Goal: Task Accomplishment & Management: Complete application form

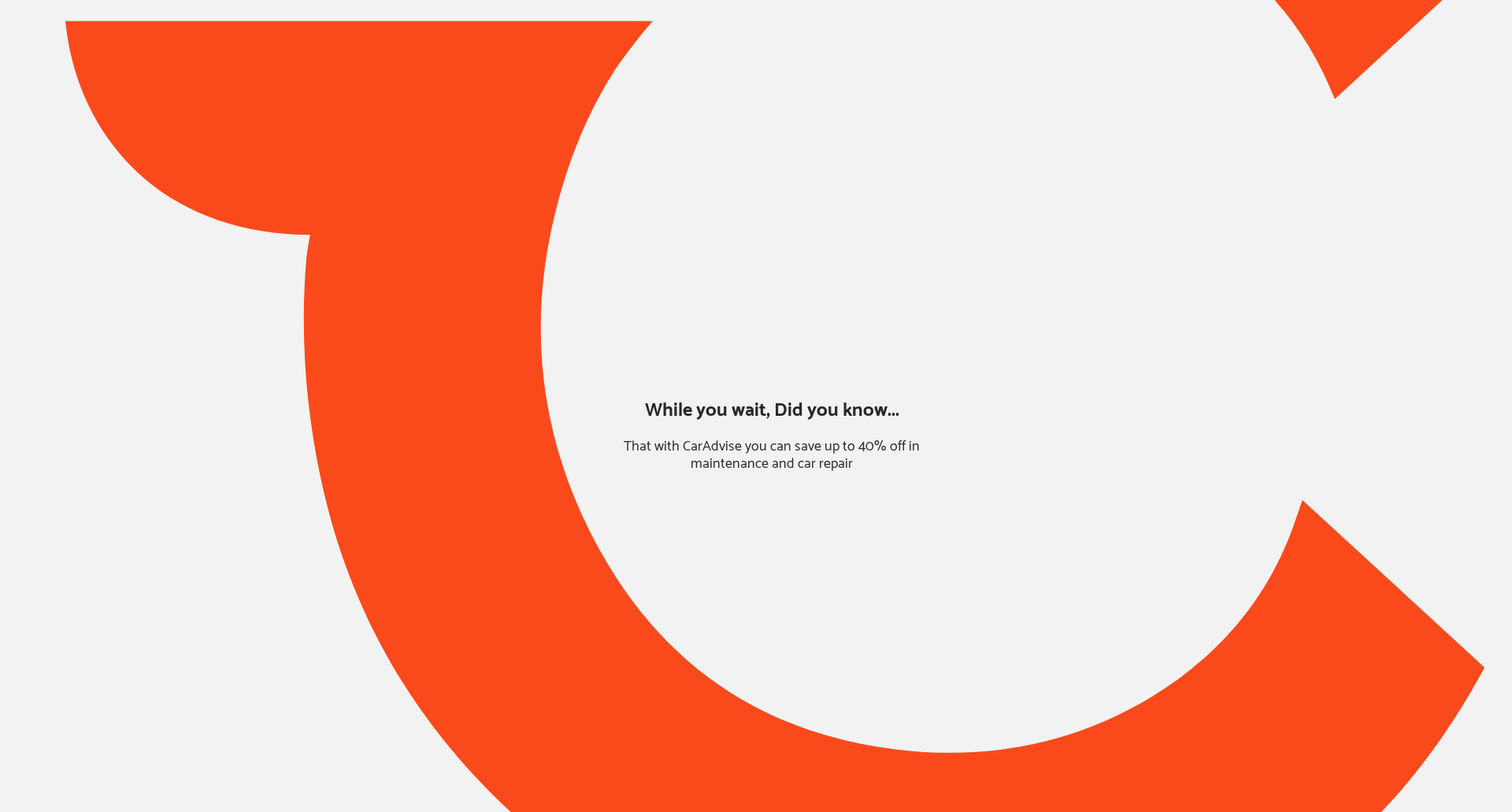
type input "*****"
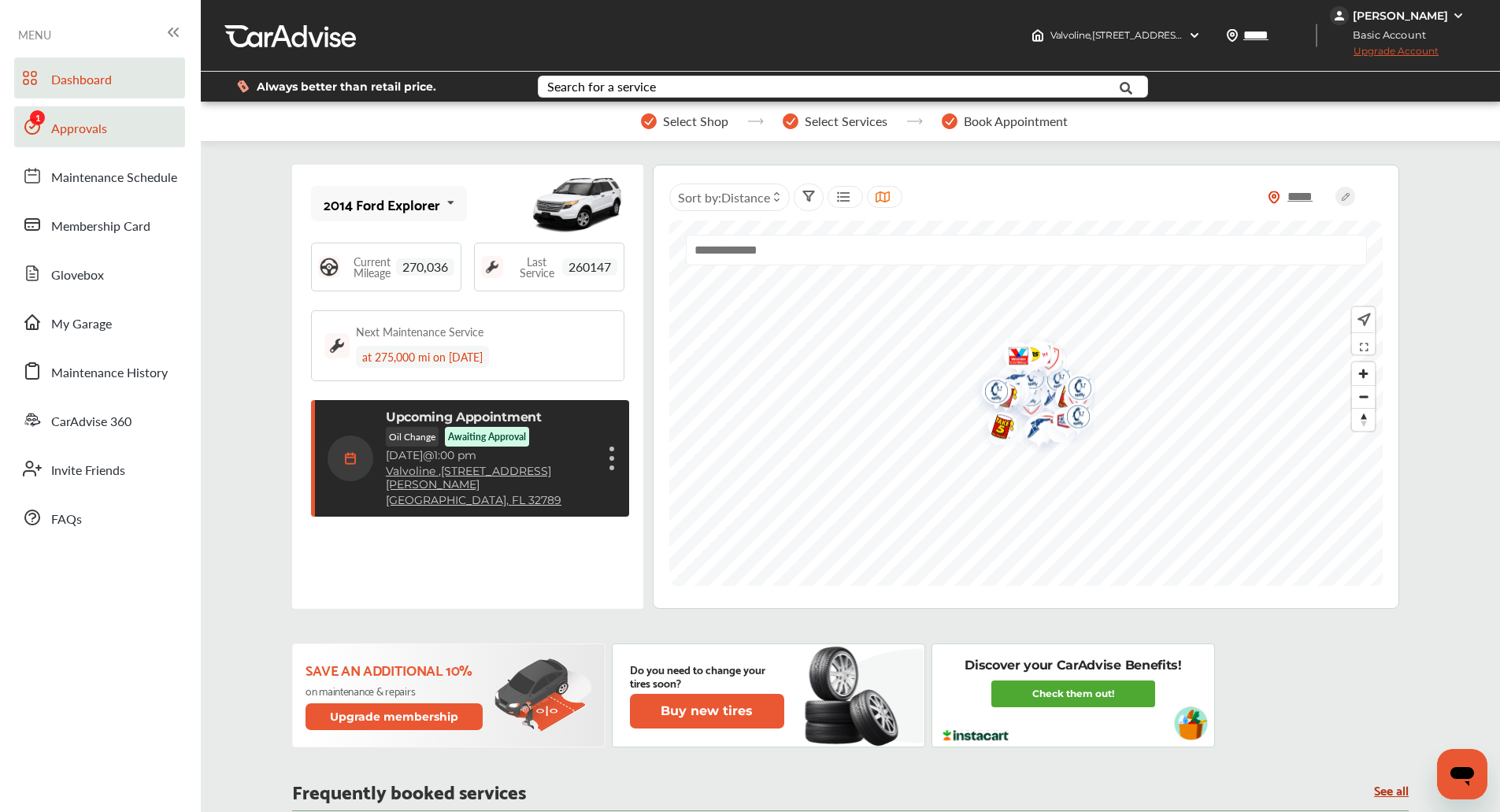
click at [72, 133] on span "Approvals" at bounding box center [79, 128] width 56 height 20
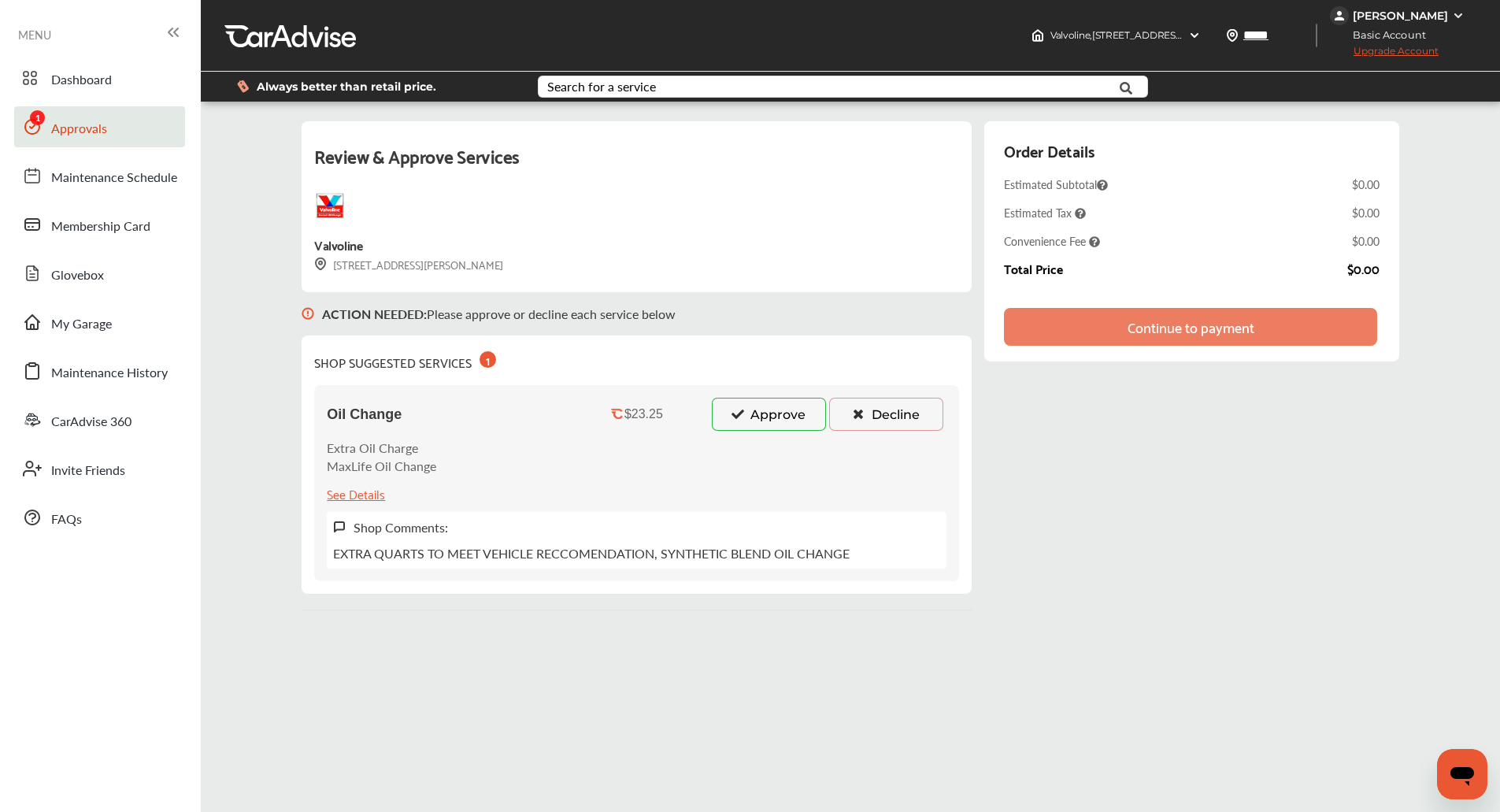
click at [745, 409] on icon at bounding box center [737, 413] width 15 height 11
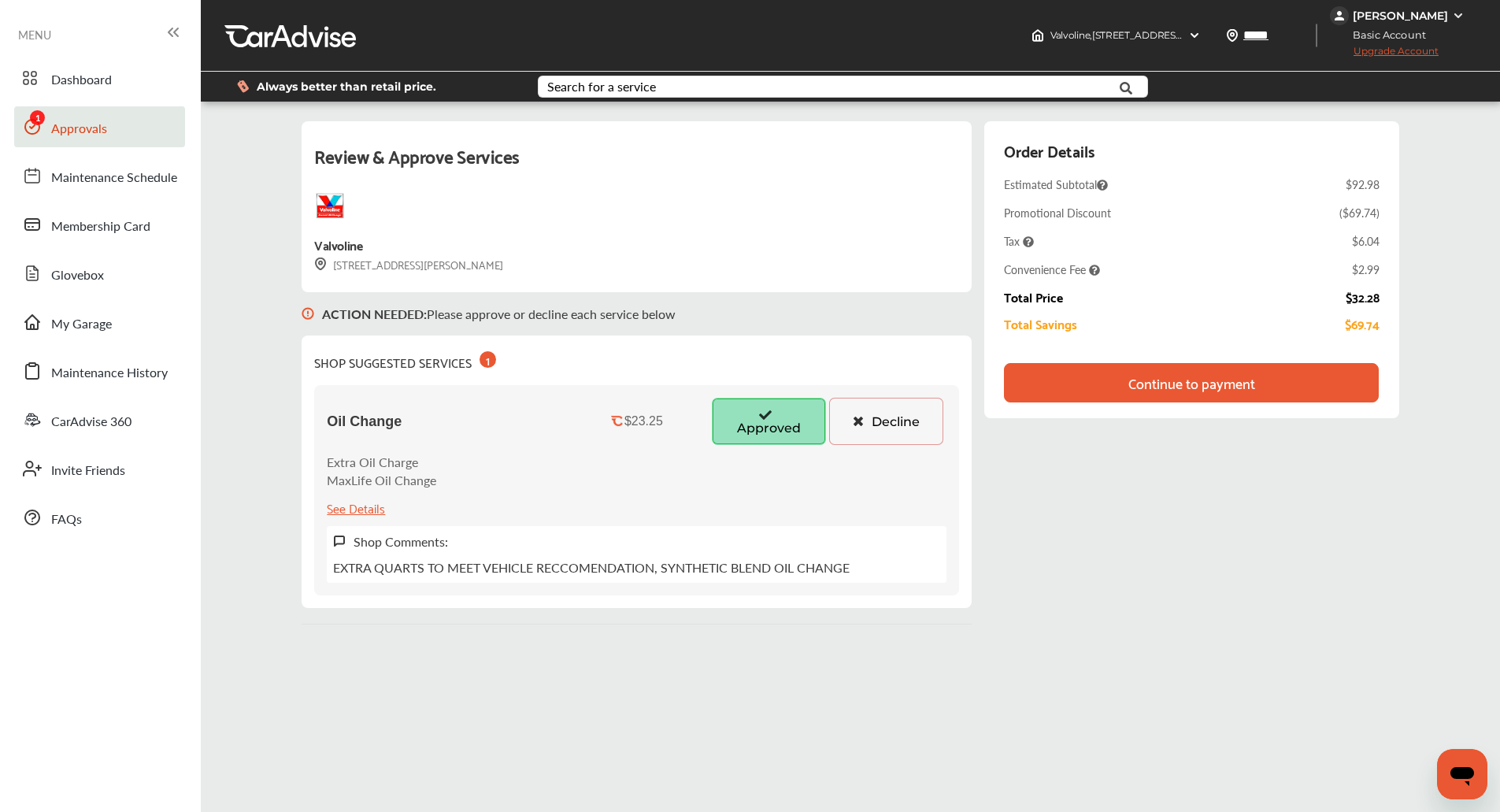
click at [1223, 375] on div "Continue to payment" at bounding box center [1192, 382] width 127 height 16
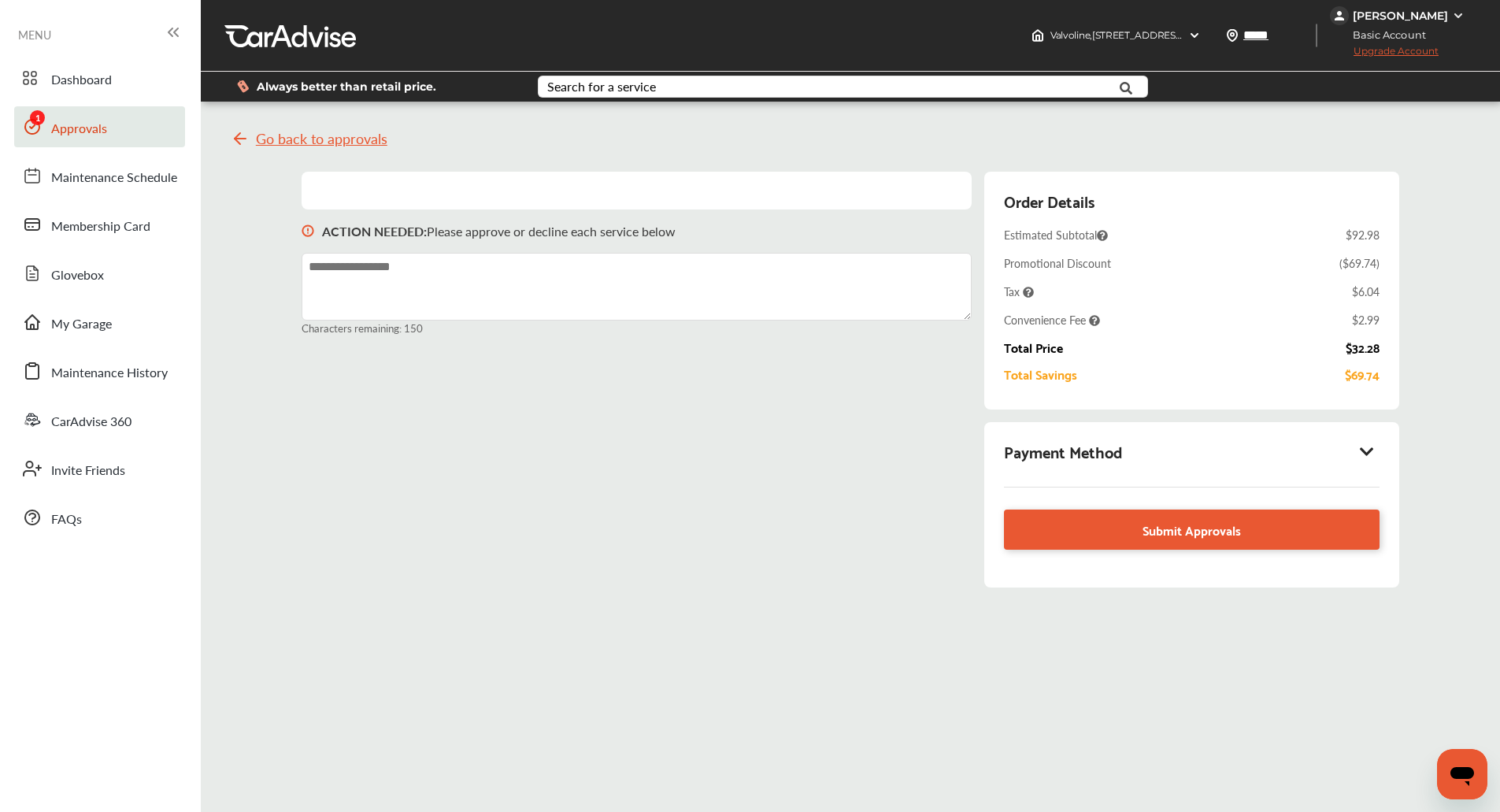
click at [1386, 444] on div "Payment Method Submit Approvals" at bounding box center [1192, 505] width 414 height 165
click at [1380, 446] on div "Payment Method" at bounding box center [1191, 451] width 375 height 27
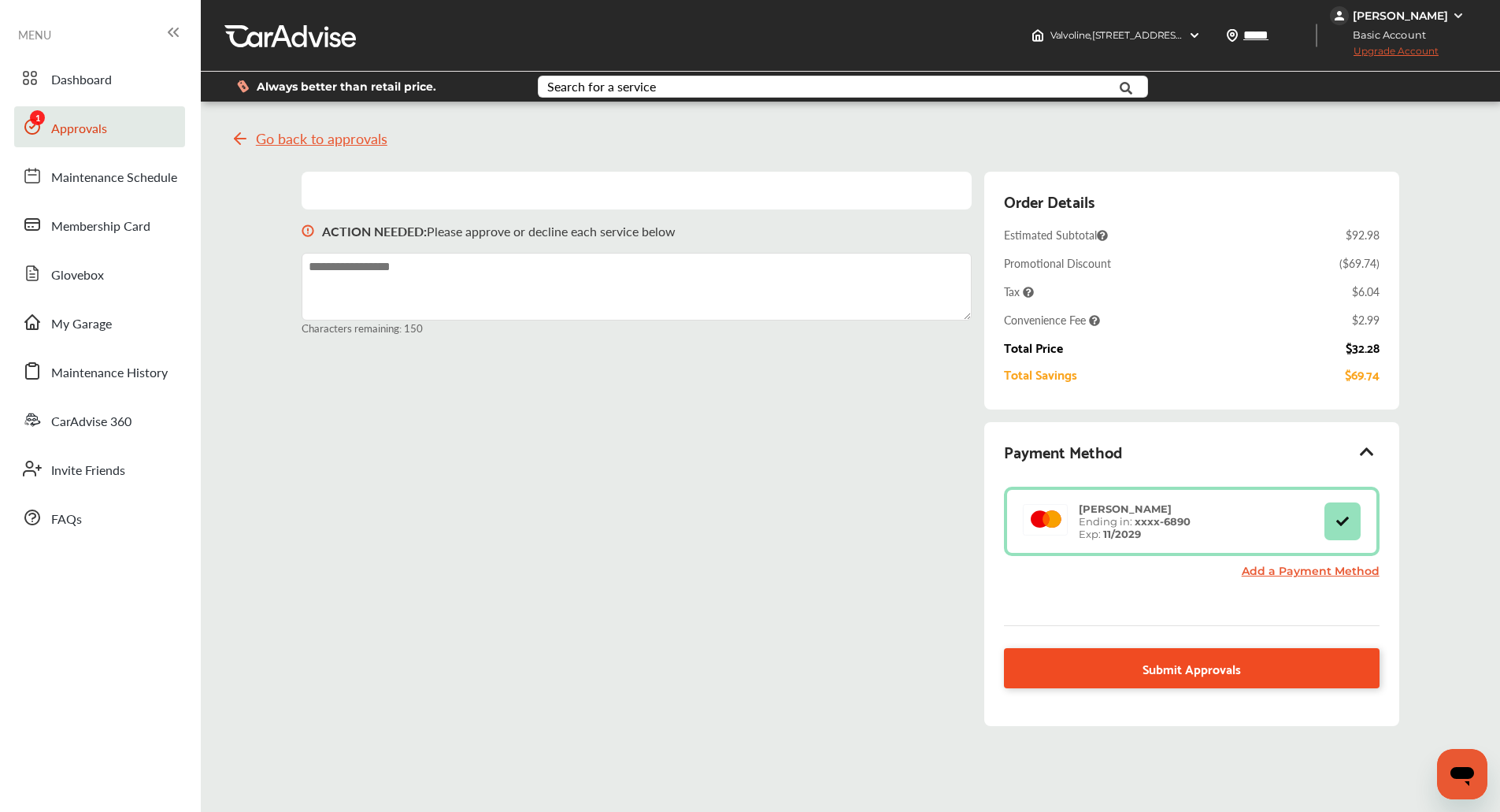
click at [1143, 660] on link "Submit Approvals" at bounding box center [1191, 668] width 375 height 40
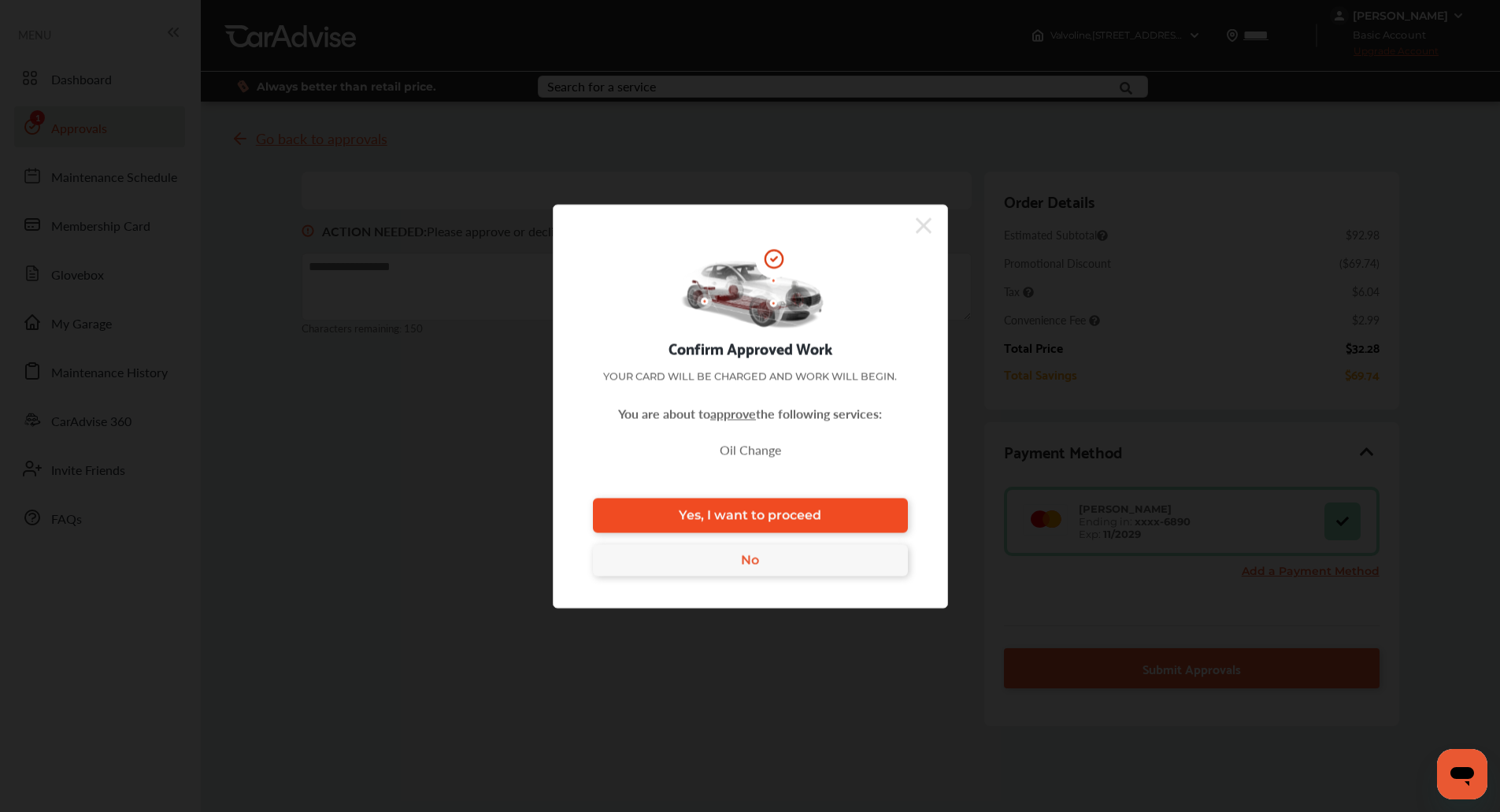
click at [887, 504] on link "Yes, I want to proceed" at bounding box center [750, 515] width 315 height 35
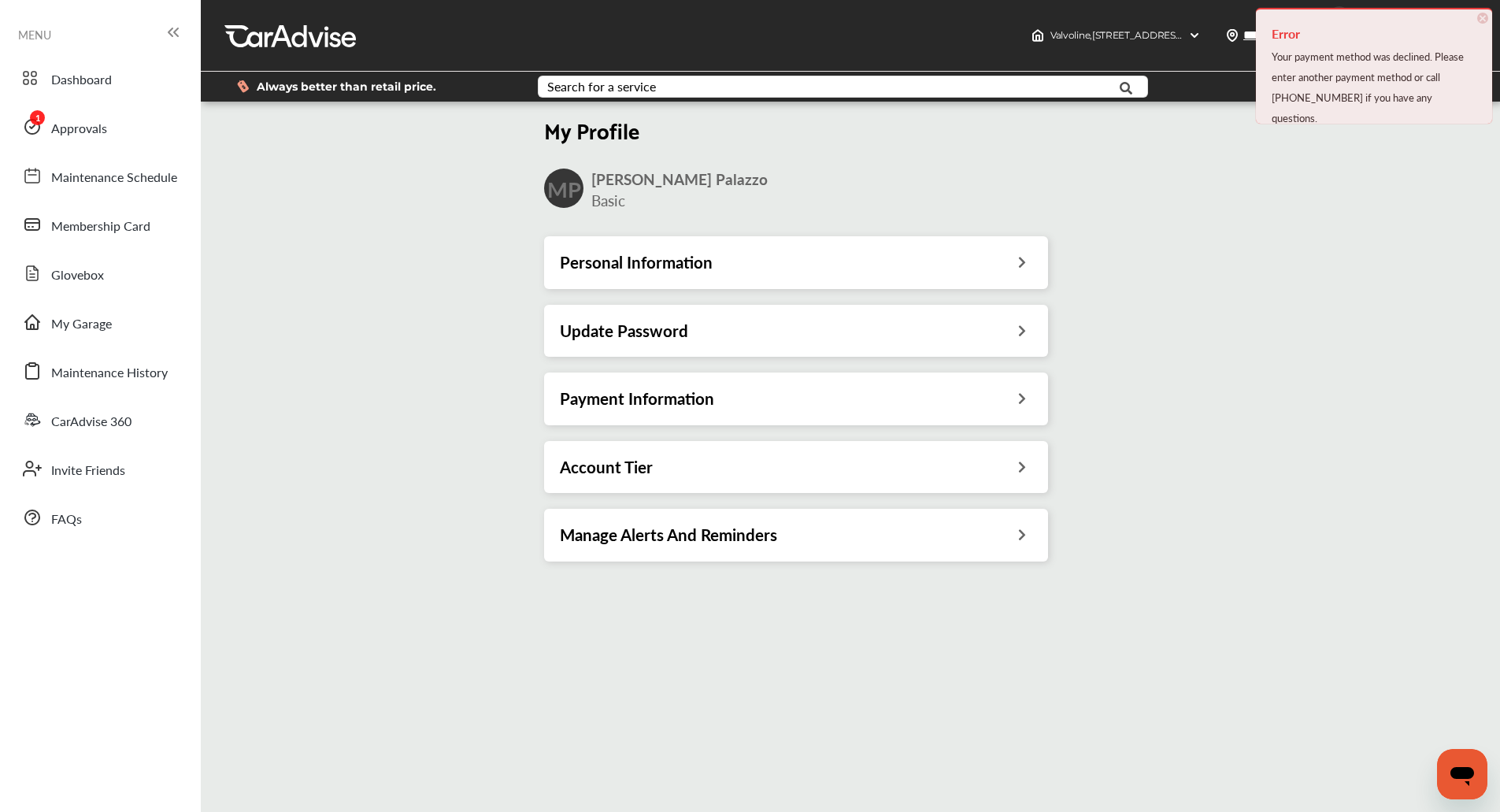
click at [561, 235] on div "Personal Information Update Password Payment Information Account Tier Manage Al…" at bounding box center [796, 406] width 529 height 366
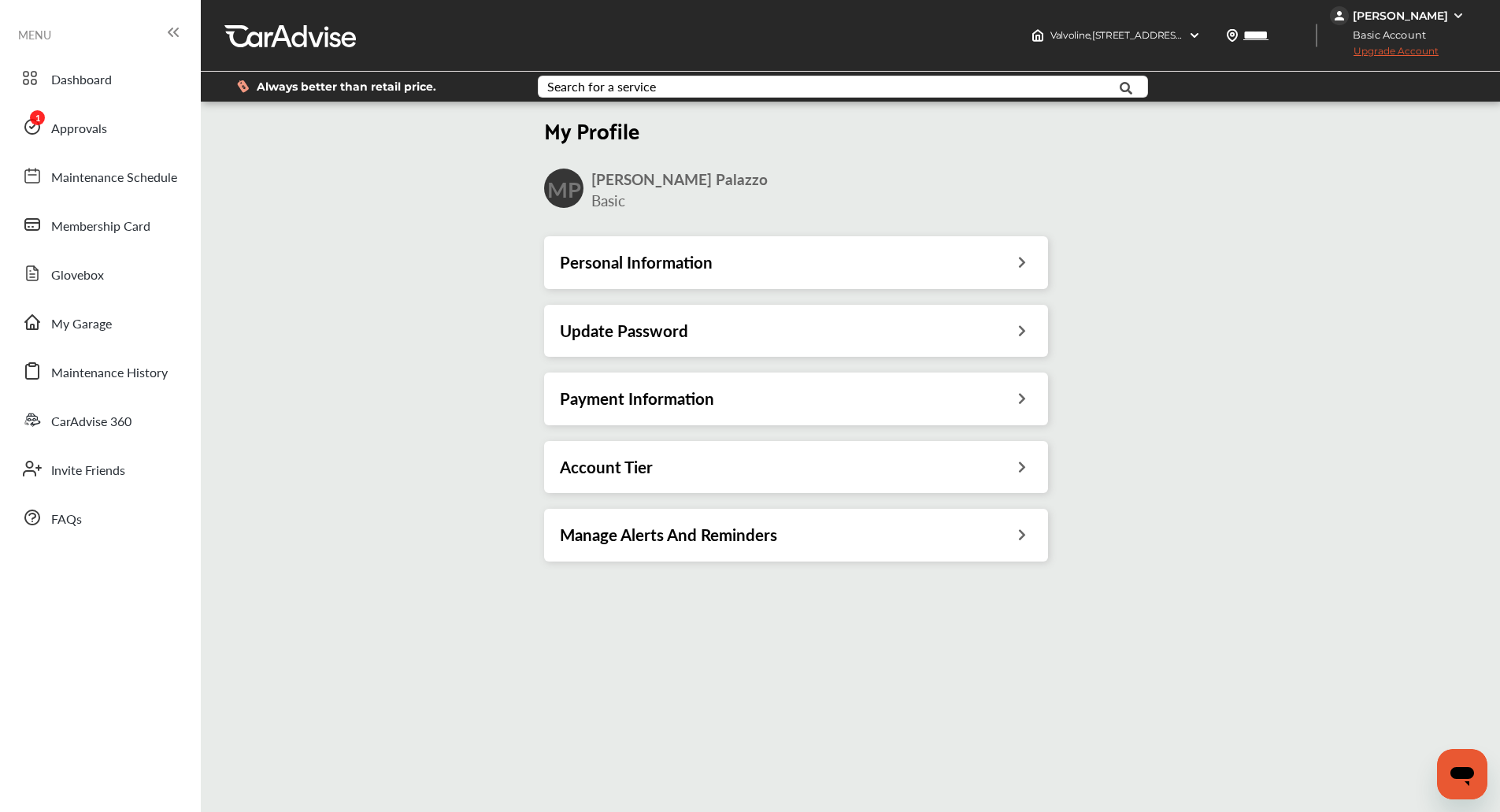
click at [826, 397] on div "Payment Information" at bounding box center [795, 398] width 472 height 20
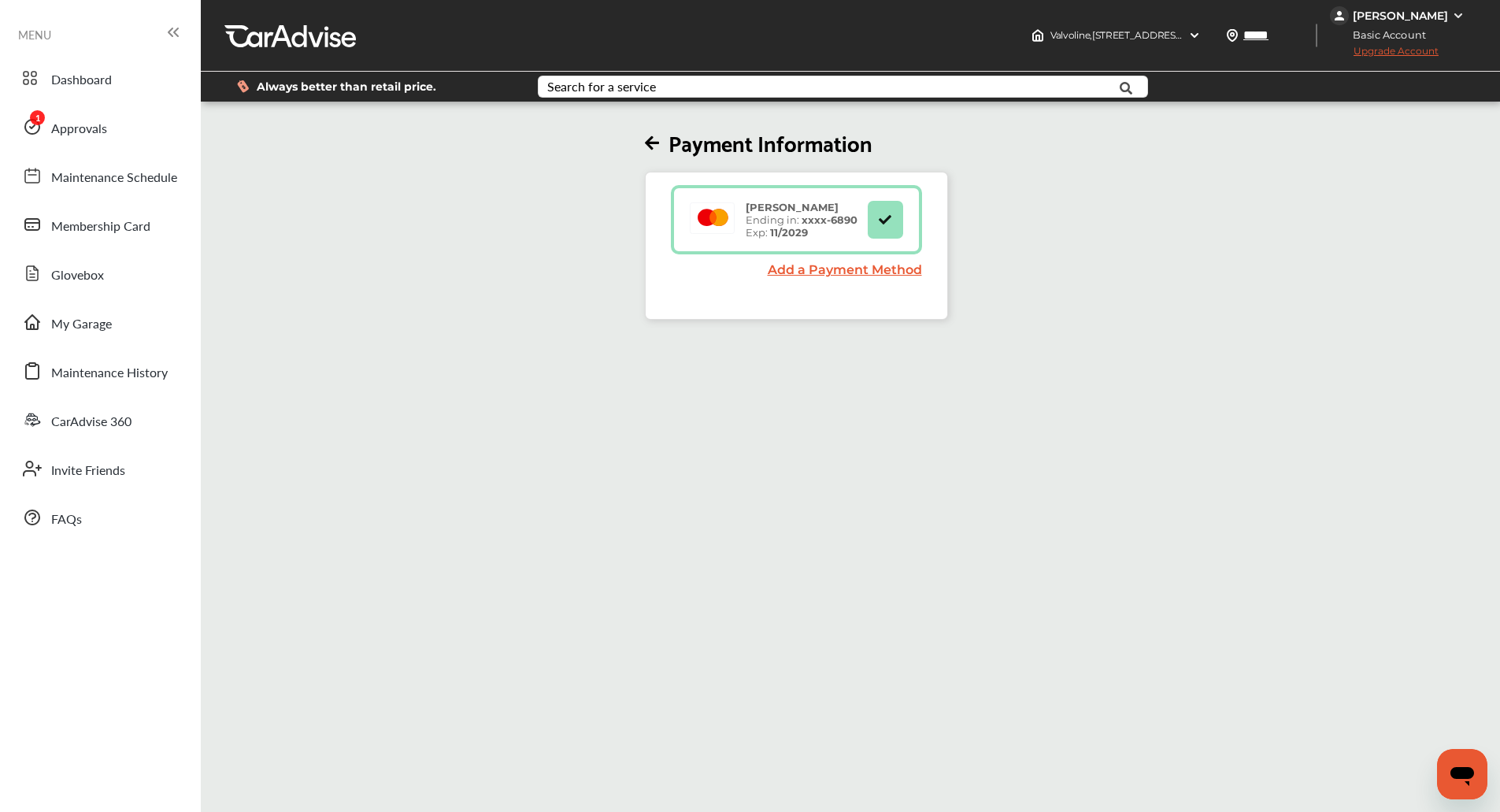
click at [796, 268] on link "Add a Payment Method" at bounding box center [845, 269] width 155 height 15
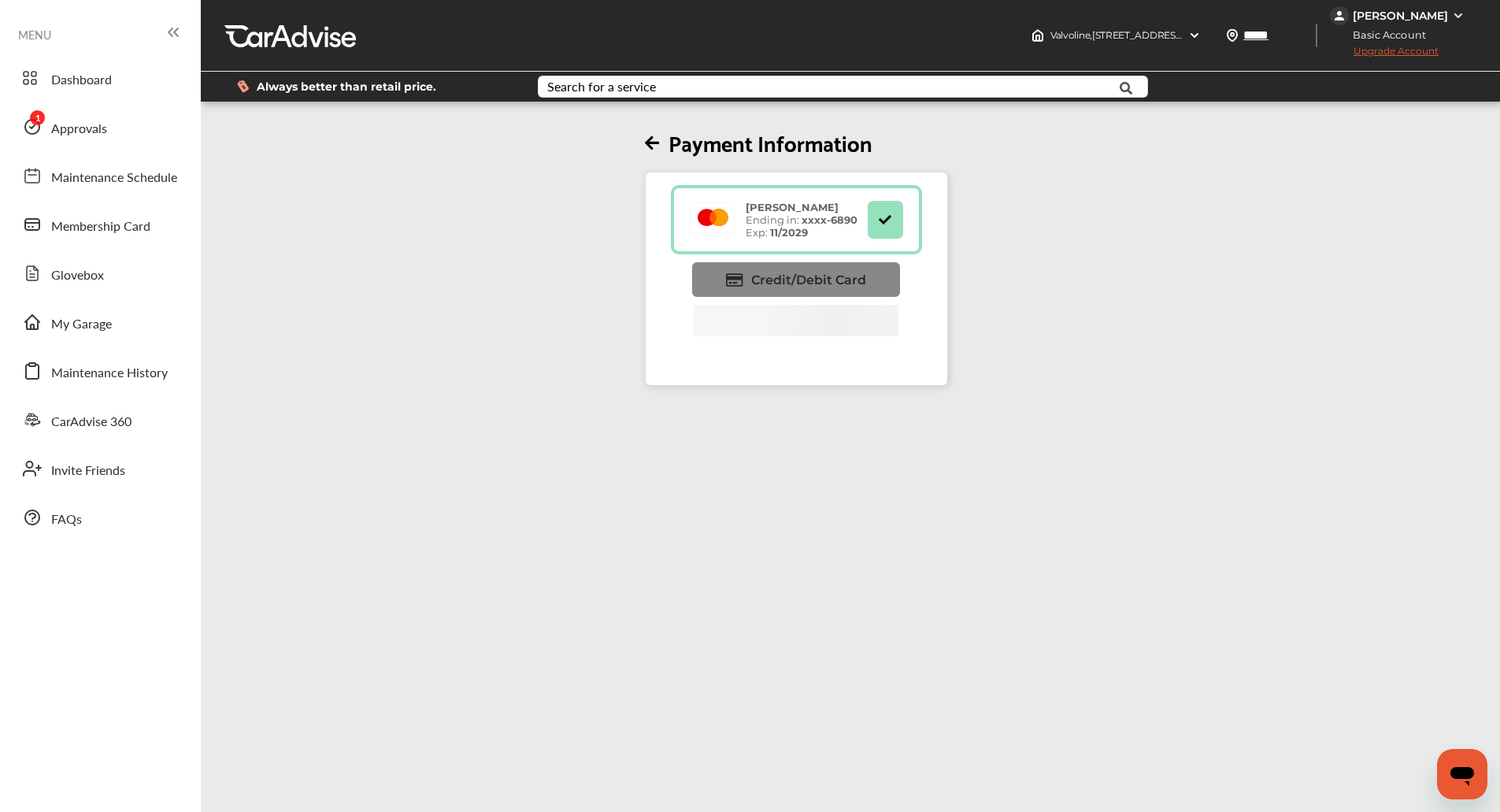
click at [795, 276] on span "Credit/Debit Card" at bounding box center [809, 279] width 115 height 15
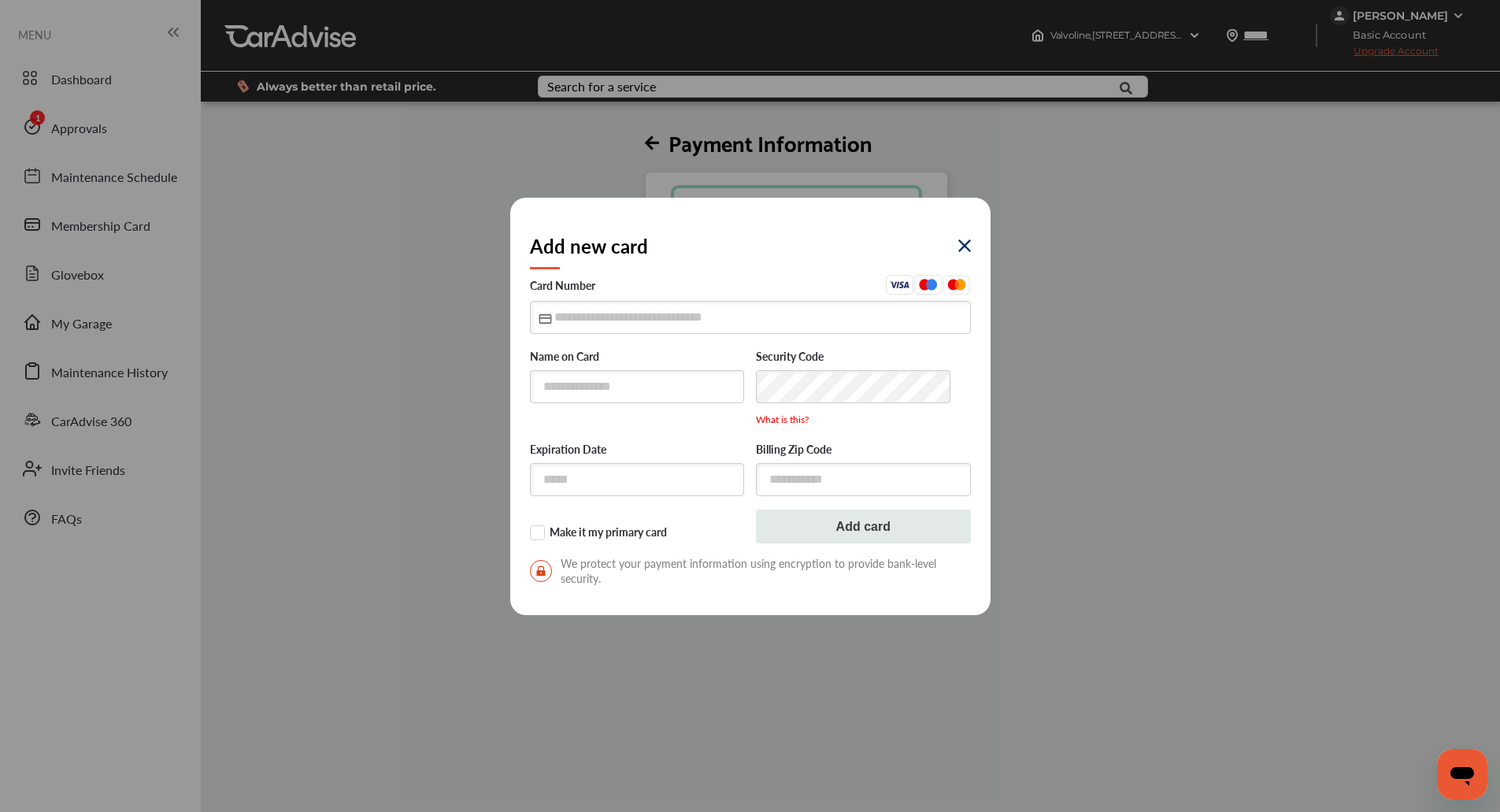
click at [615, 409] on div "Name on Card" at bounding box center [637, 384] width 215 height 101
click at [615, 398] on input "text" at bounding box center [637, 386] width 215 height 32
type input "**********"
click at [644, 326] on input "text" at bounding box center [750, 317] width 441 height 32
type input "*"
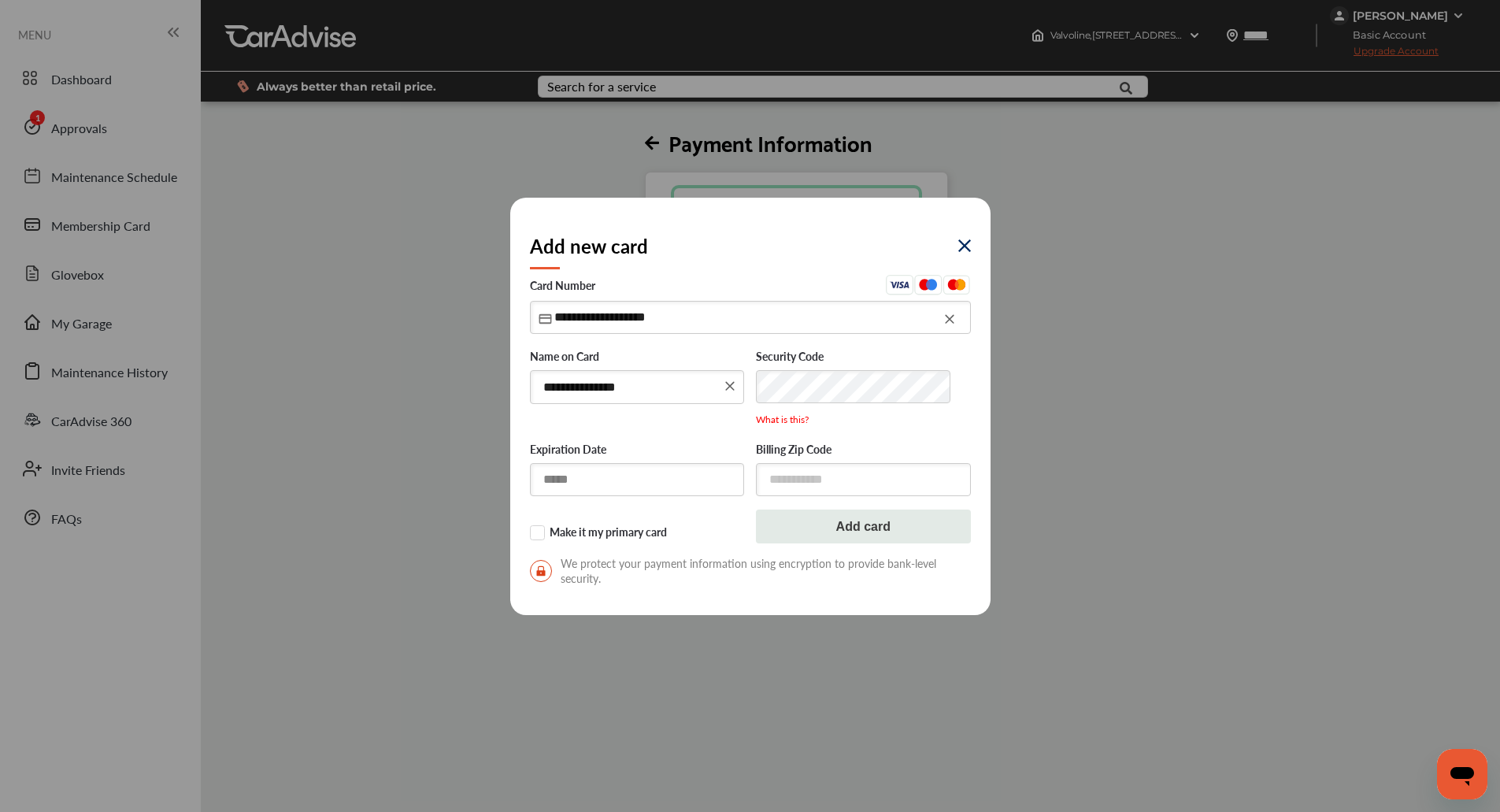
type input "**********"
click at [559, 478] on input "text" at bounding box center [637, 478] width 215 height 32
type input "*****"
click at [586, 382] on input "**********" at bounding box center [637, 387] width 215 height 34
type input "**********"
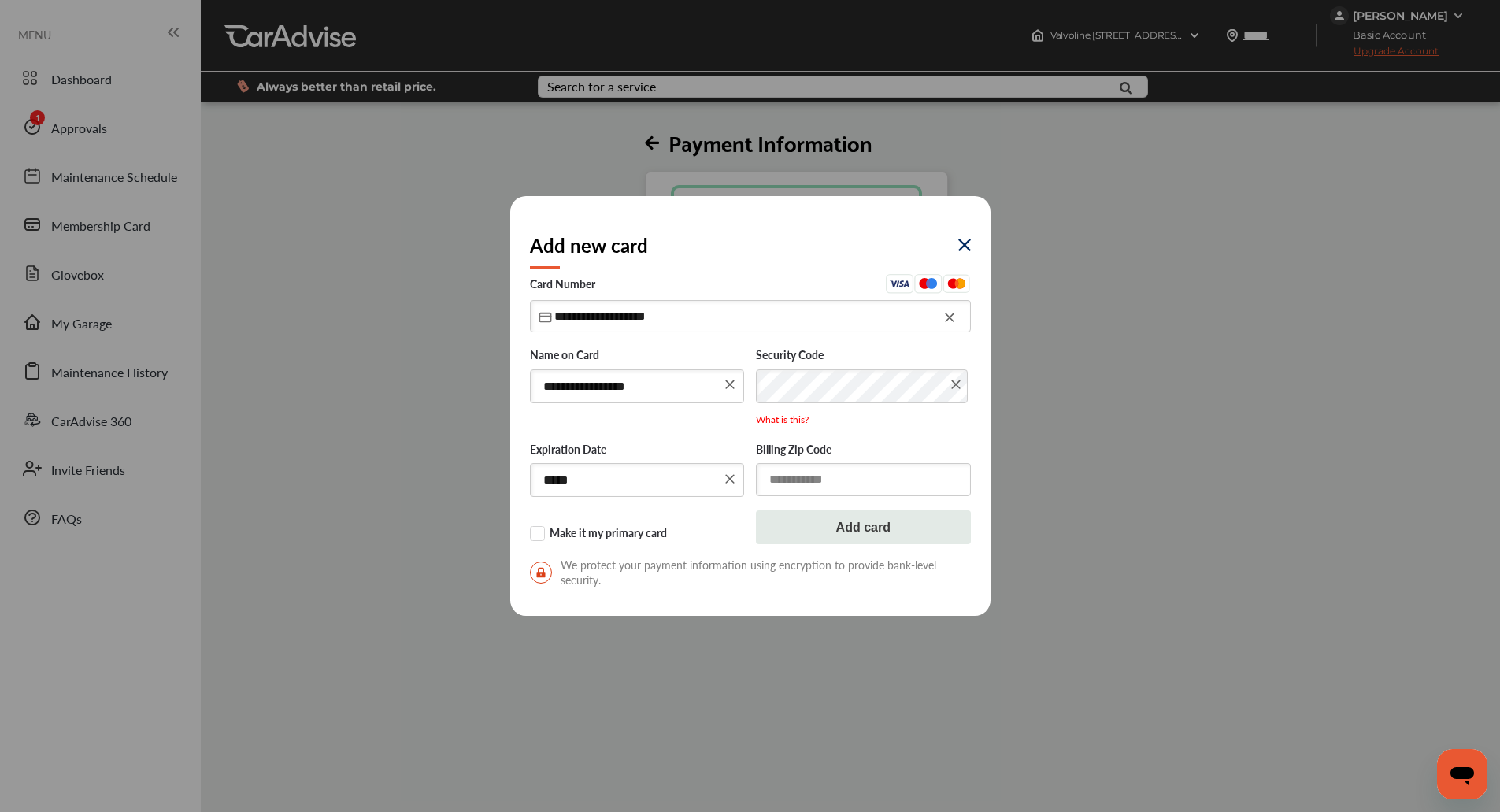
click at [796, 486] on input "text" at bounding box center [864, 478] width 215 height 32
type input "*"
type input "*****"
click at [808, 525] on button "Add card" at bounding box center [864, 527] width 215 height 34
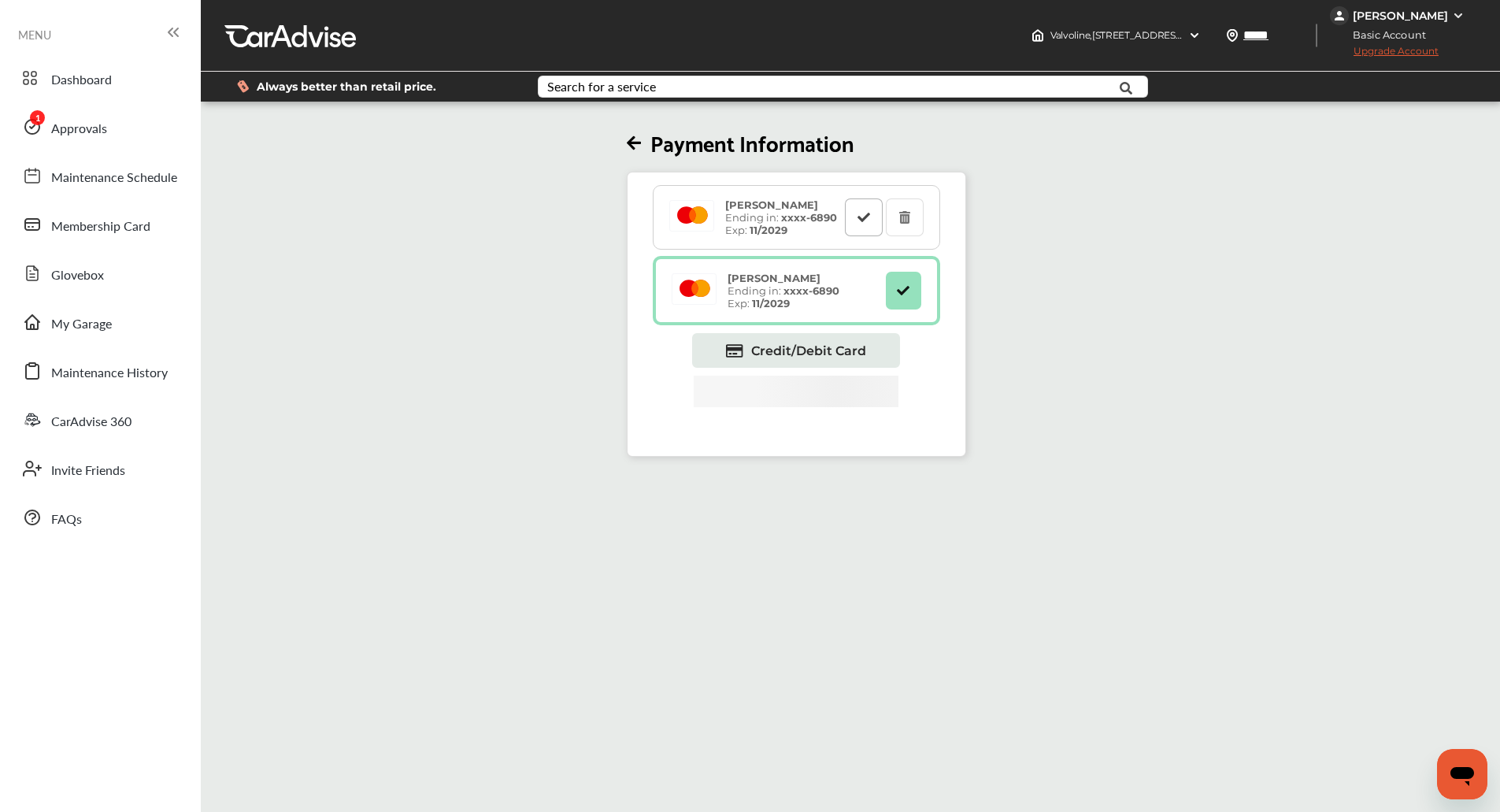
click at [869, 224] on button at bounding box center [864, 217] width 38 height 38
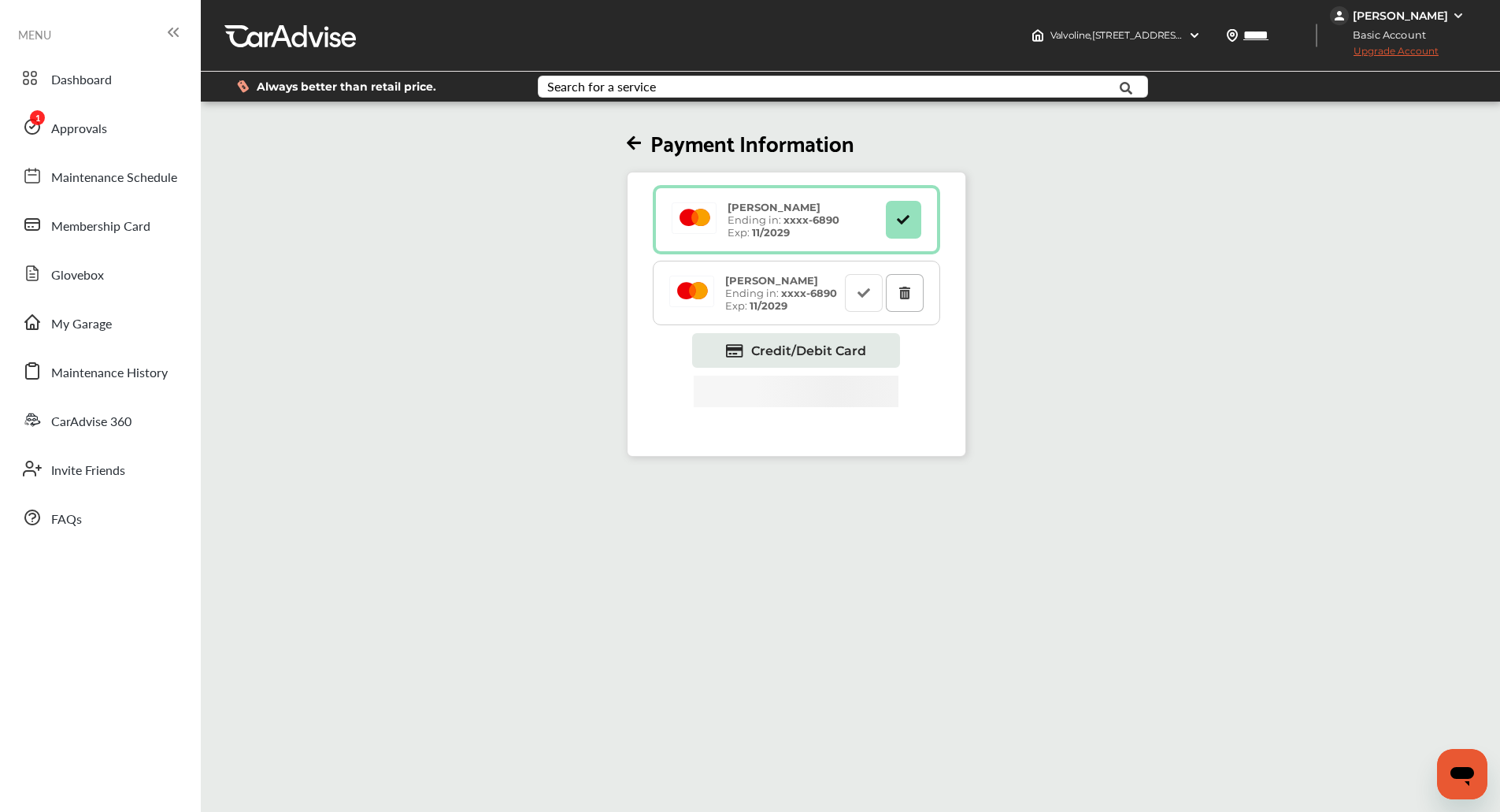
click at [915, 293] on button at bounding box center [905, 292] width 38 height 38
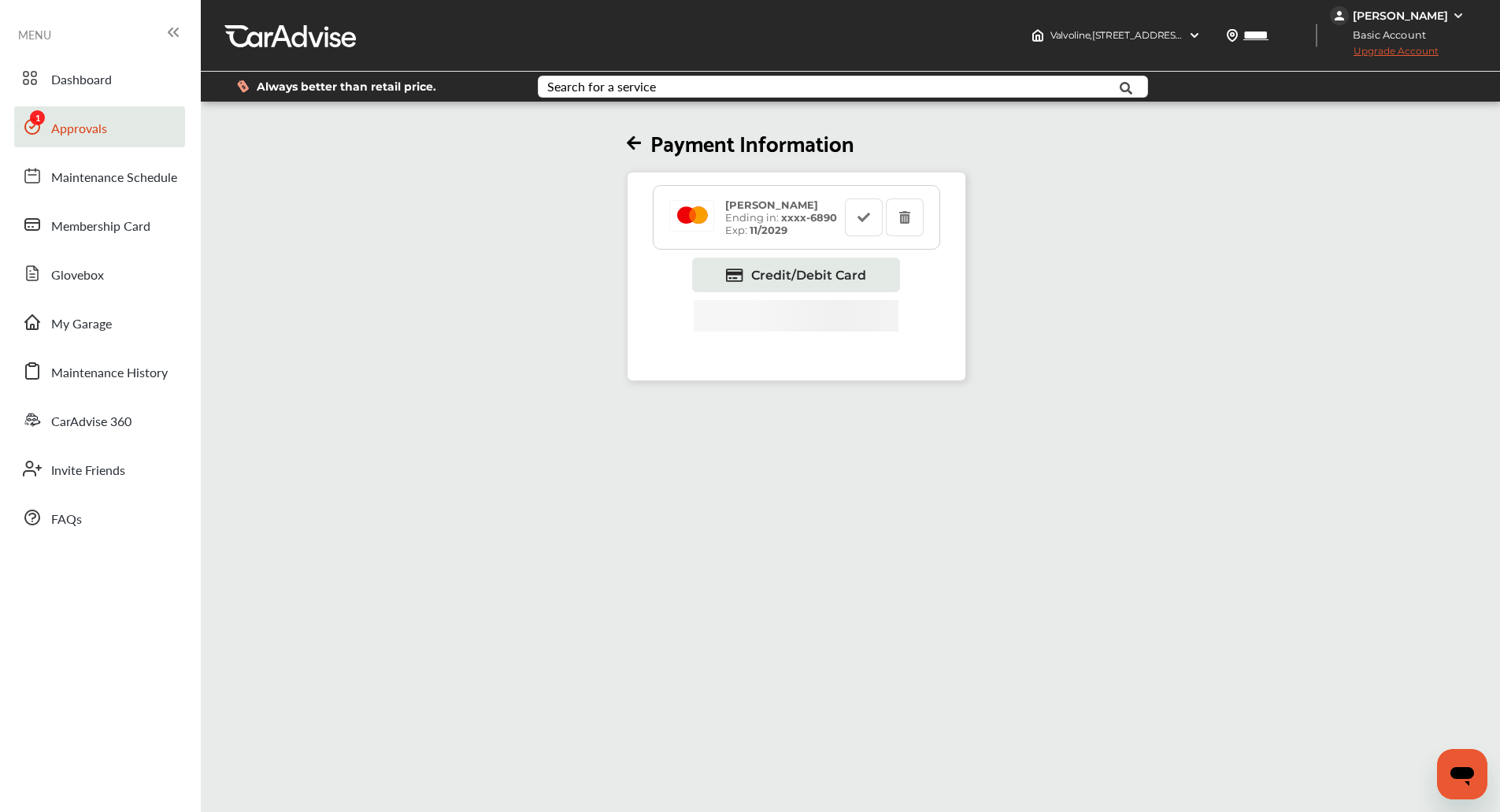
click at [96, 142] on link "Approvals" at bounding box center [100, 127] width 171 height 41
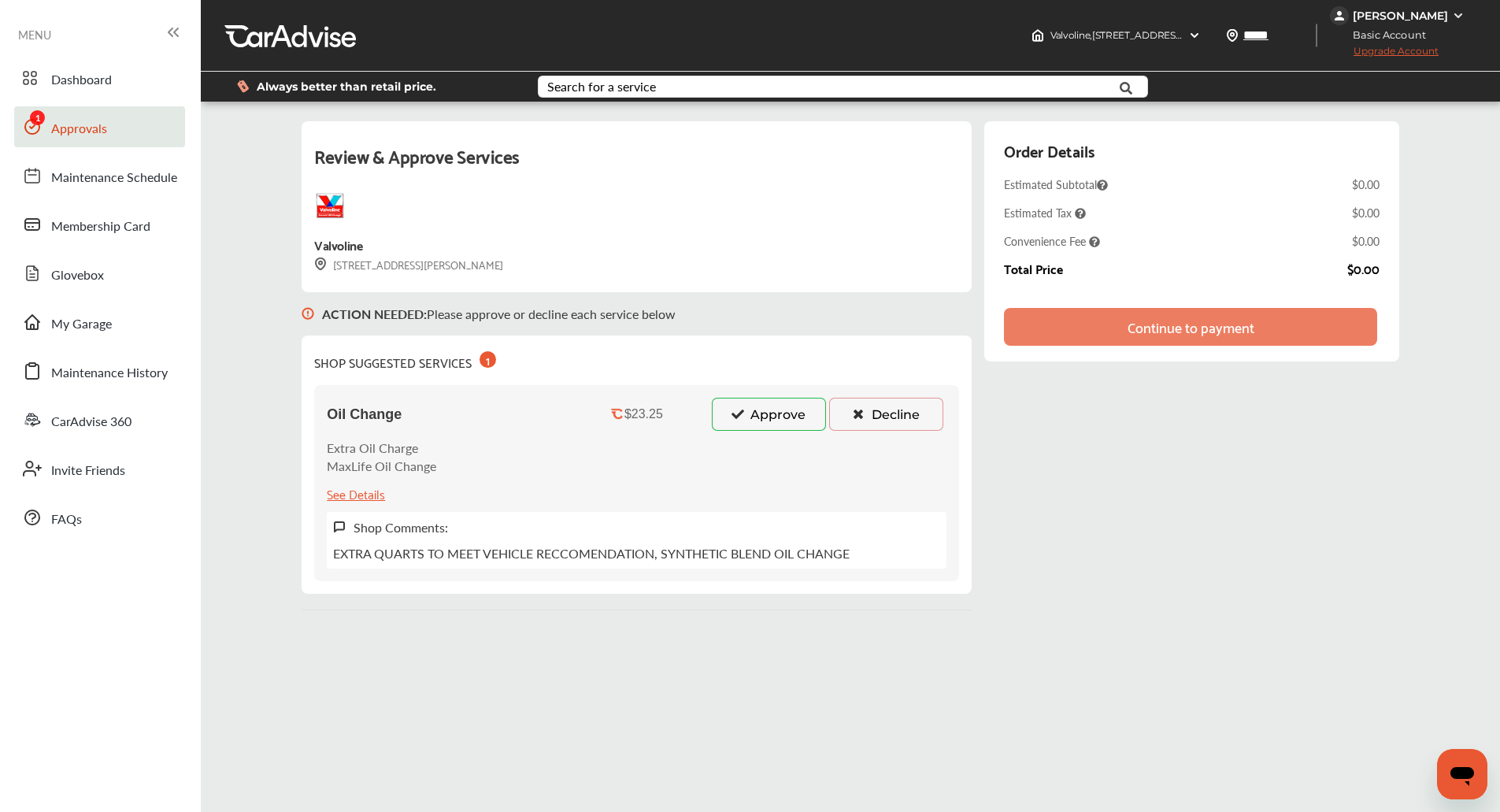
click at [752, 434] on div "Oil Change $23.25 Approve Decline Extra Oil Charge MaxLife Oil Change See Detai…" at bounding box center [636, 483] width 645 height 196
click at [758, 425] on button "Approve" at bounding box center [768, 415] width 114 height 33
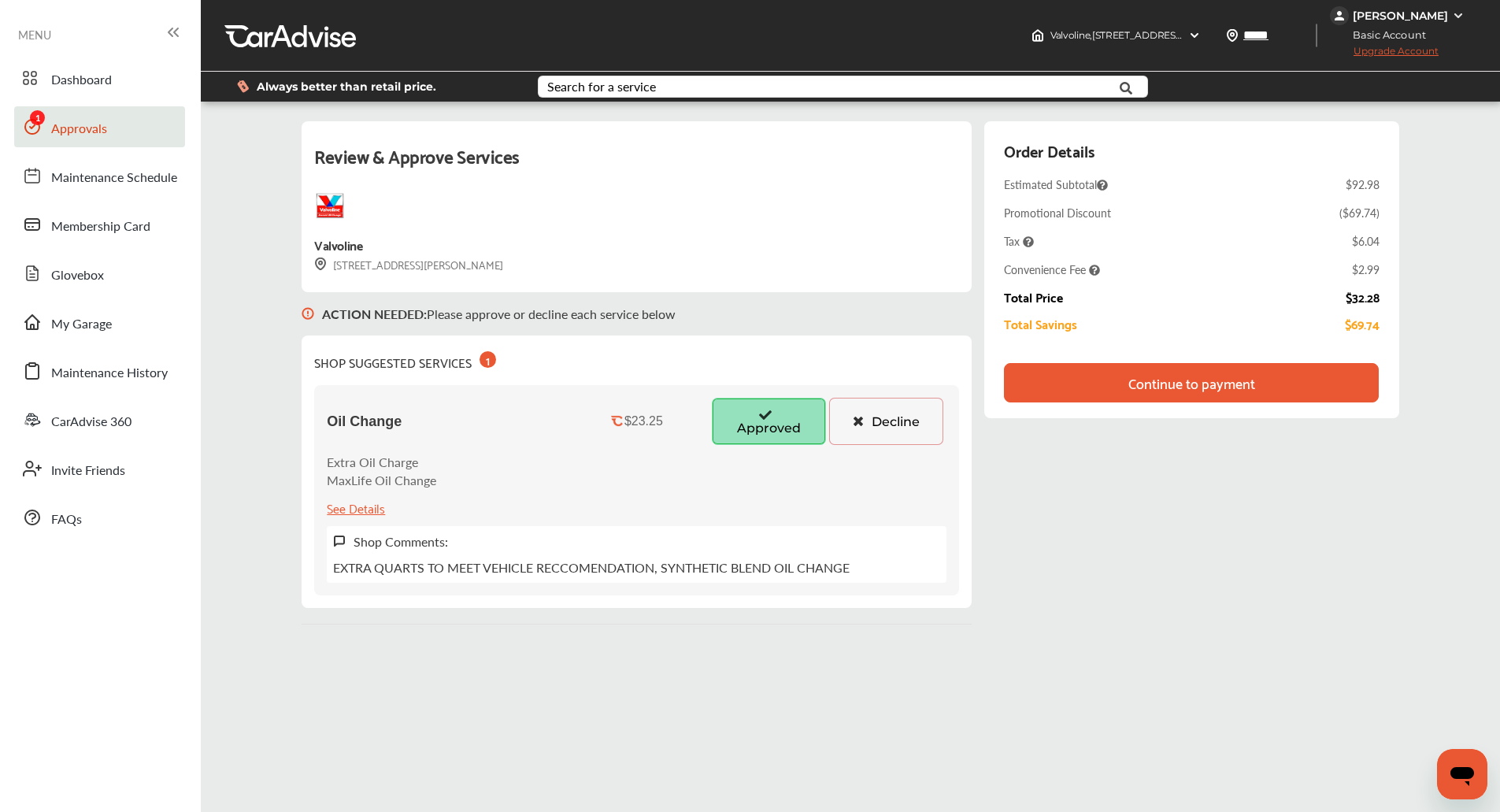
click at [1272, 380] on div "Continue to payment" at bounding box center [1191, 382] width 374 height 39
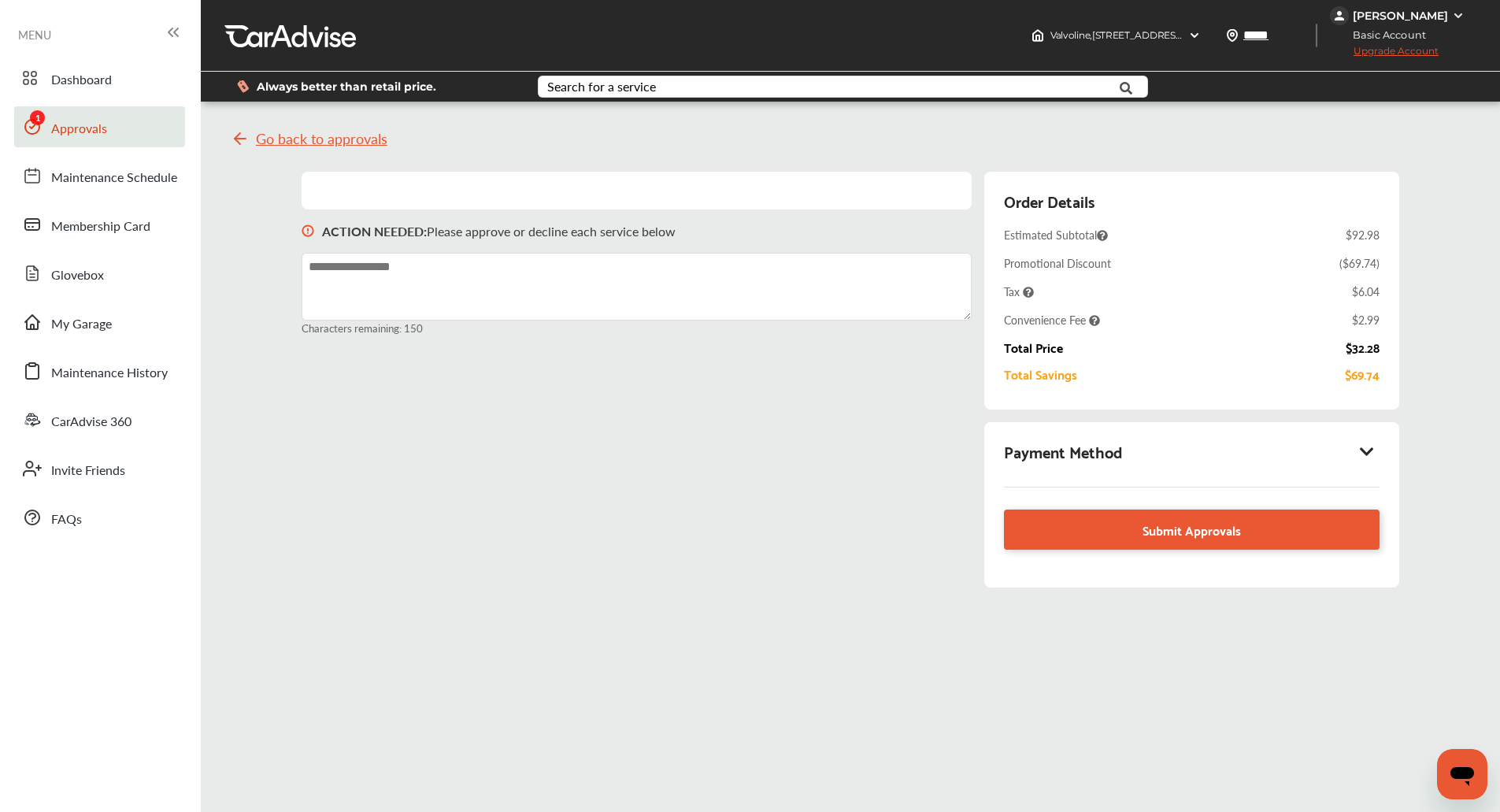
click at [1380, 446] on div "Payment Method" at bounding box center [1191, 451] width 375 height 27
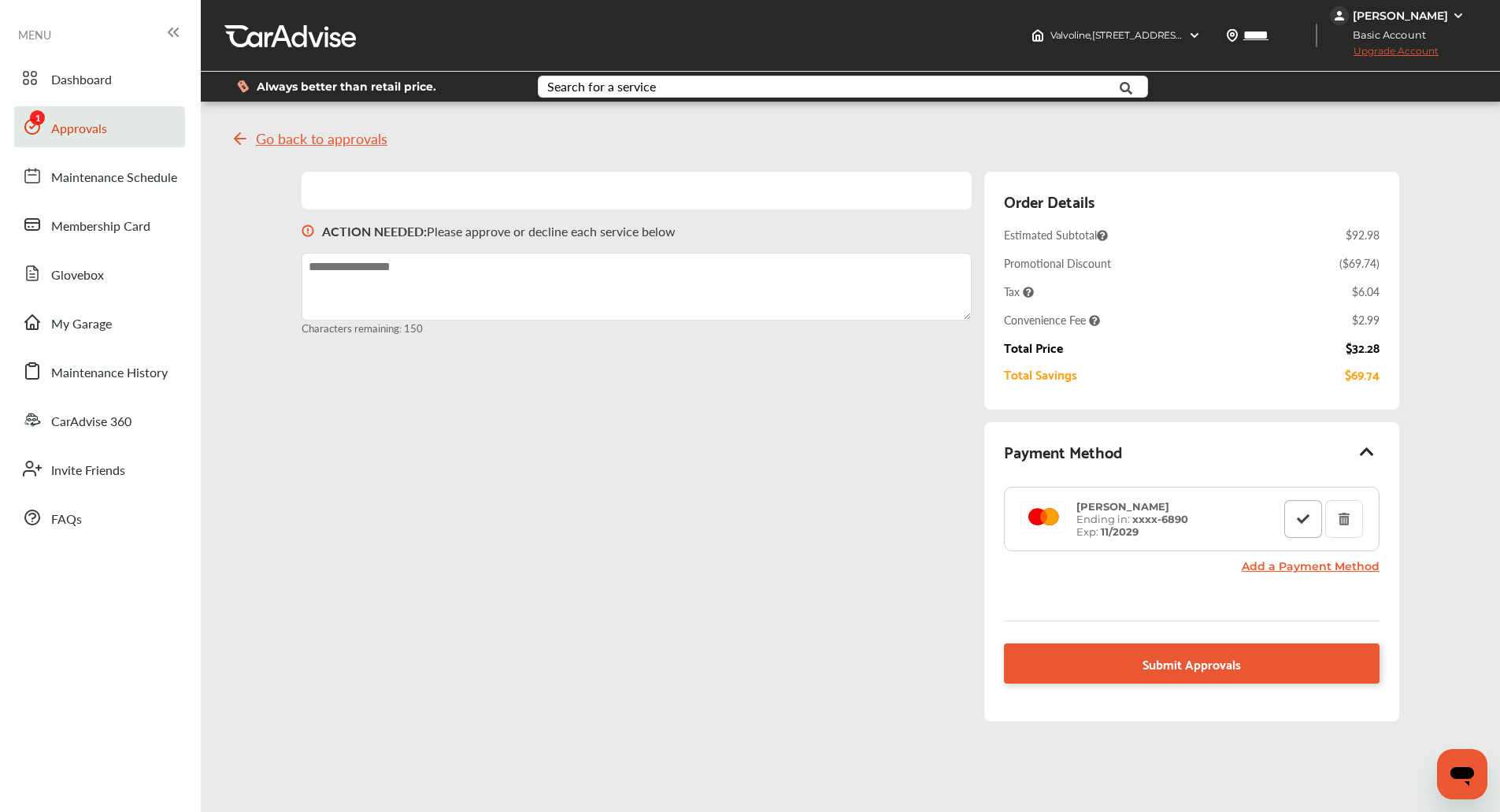
click at [1297, 513] on button at bounding box center [1303, 519] width 38 height 38
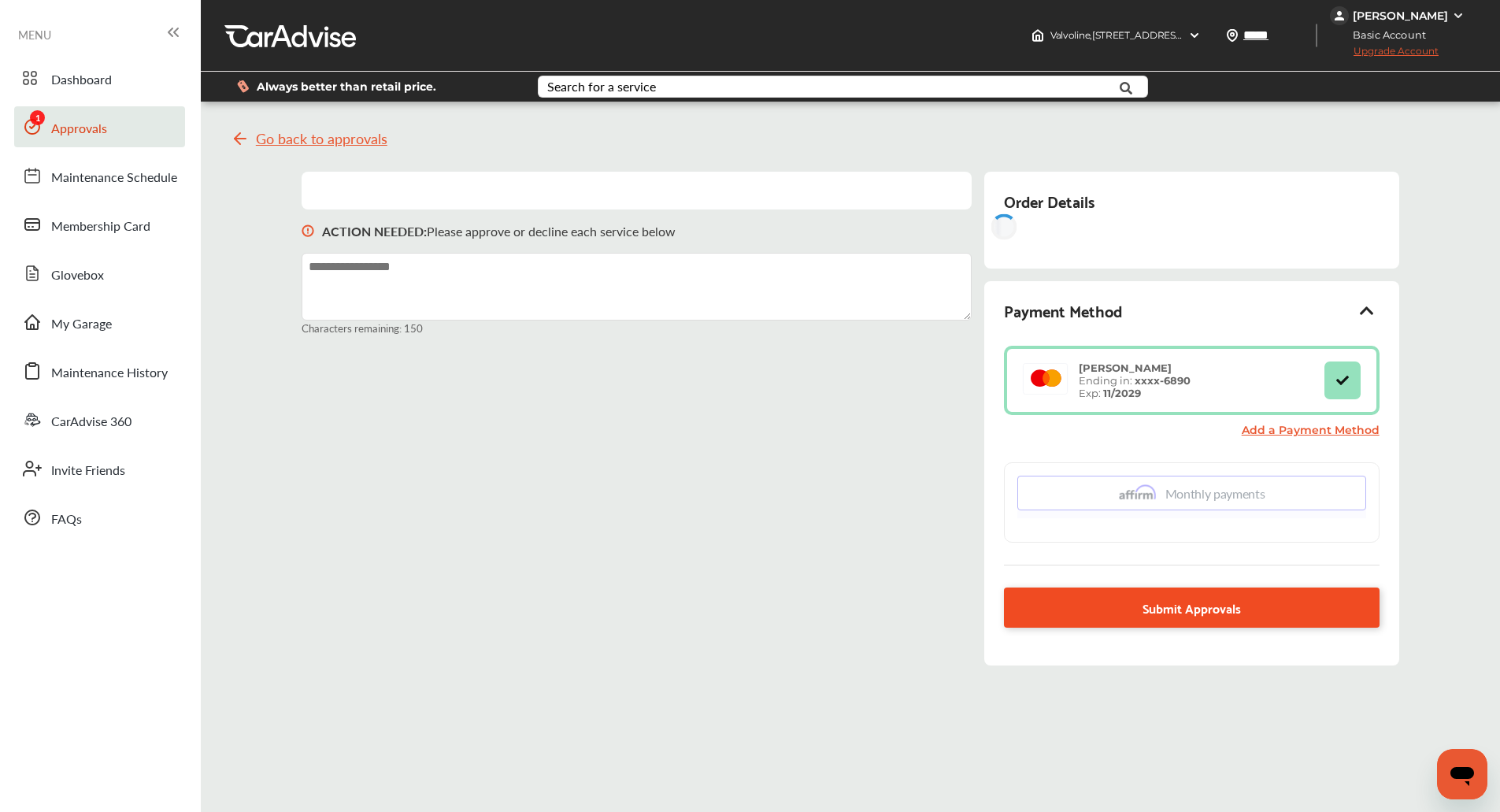
click at [1144, 703] on div "Go back to approvals ACTION NEEDED : Please approve or decline each service bel…" at bounding box center [850, 520] width 1291 height 812
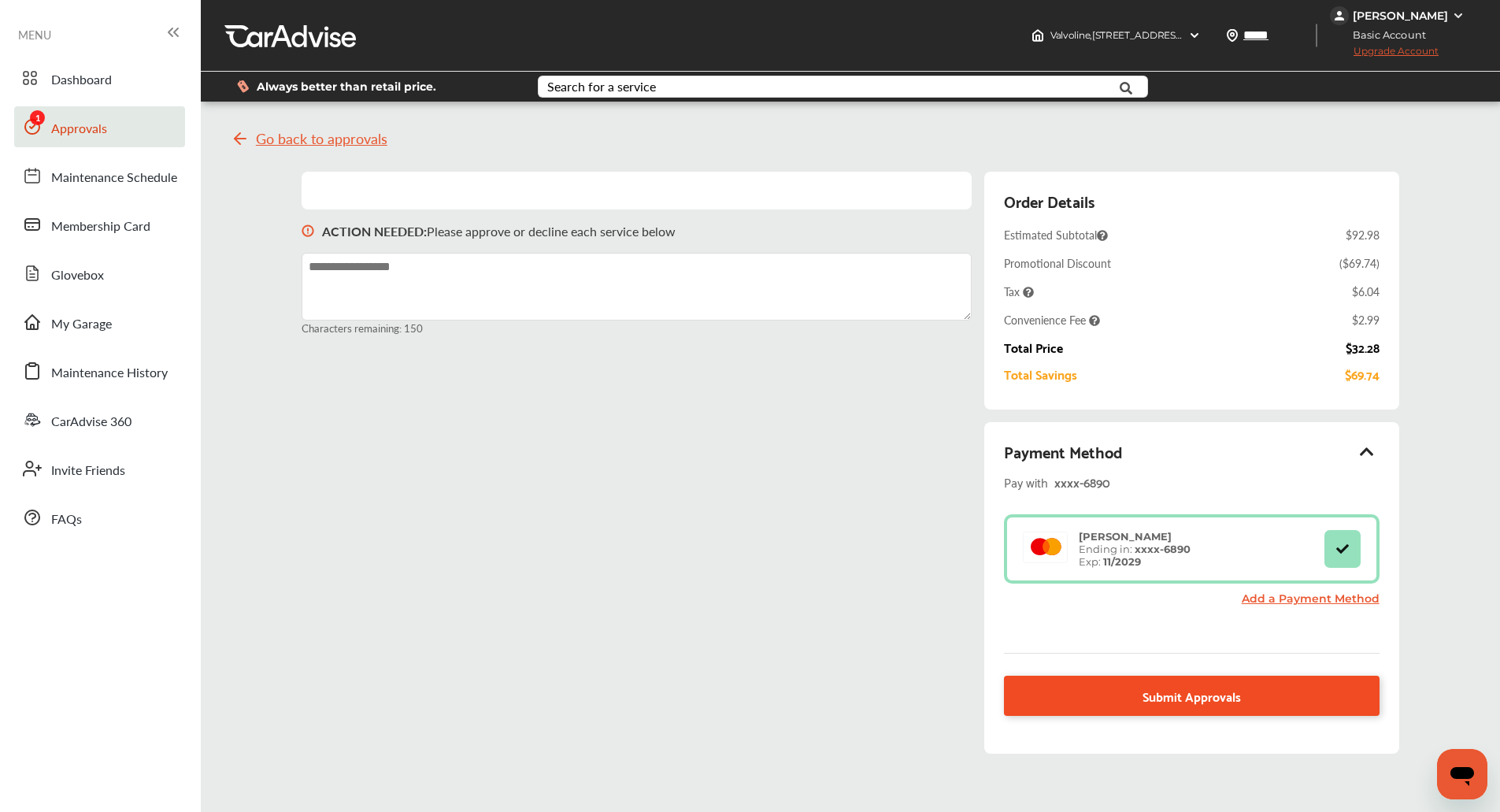
click at [1084, 686] on link "Submit Approvals" at bounding box center [1191, 696] width 375 height 40
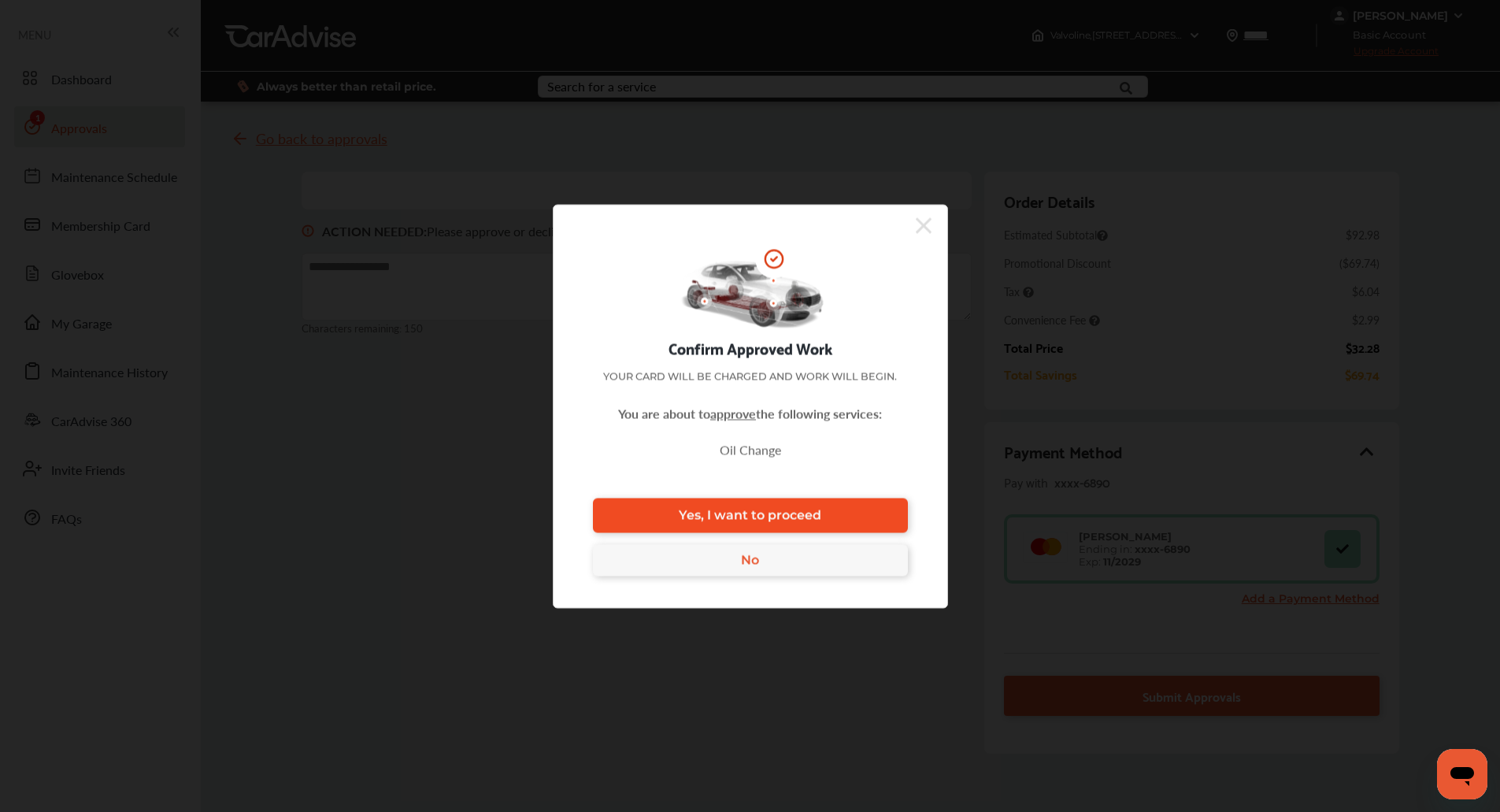
click at [863, 518] on link "Yes, I want to proceed" at bounding box center [750, 515] width 315 height 35
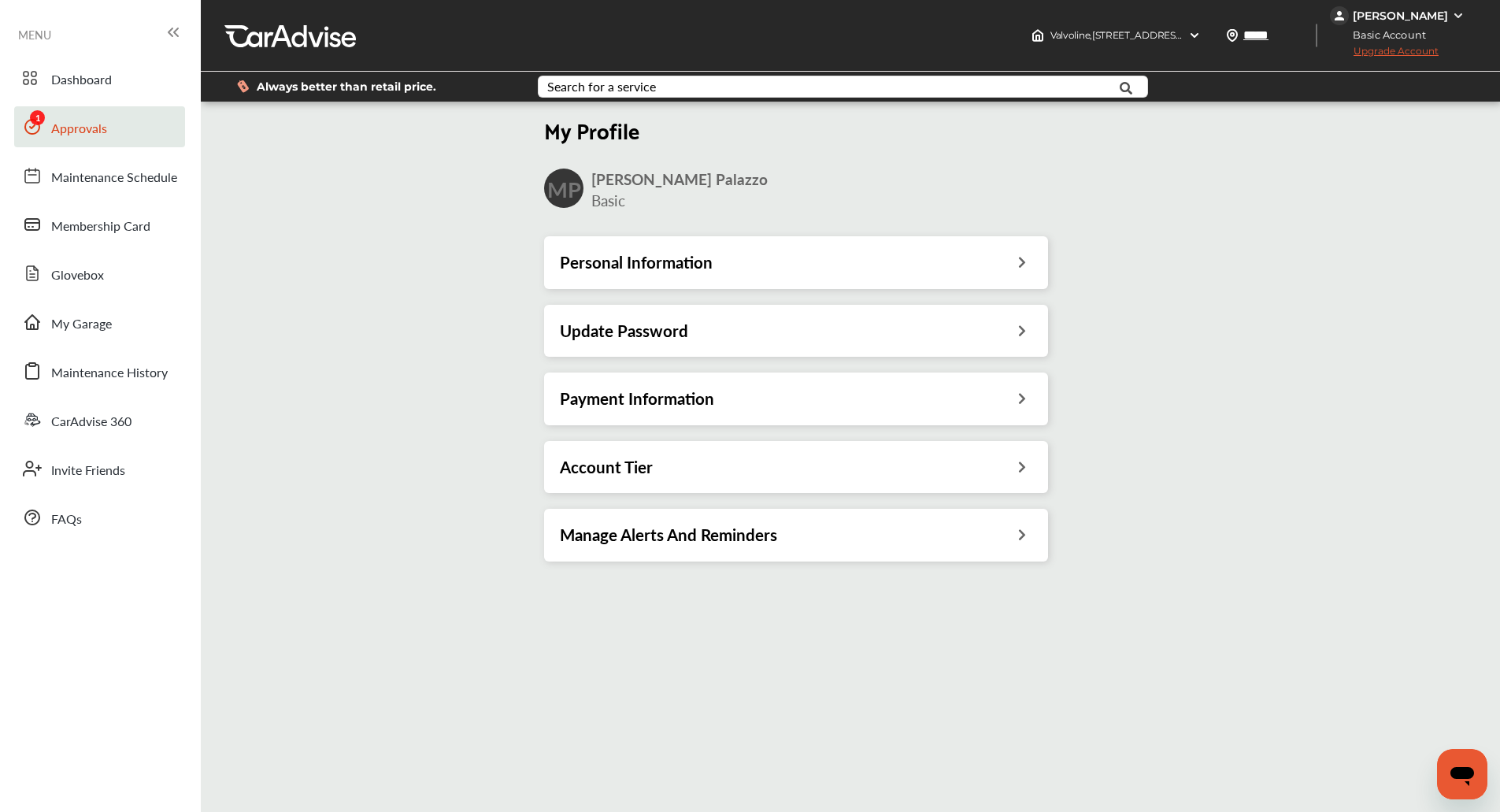
click at [45, 134] on link "Approvals" at bounding box center [100, 127] width 171 height 41
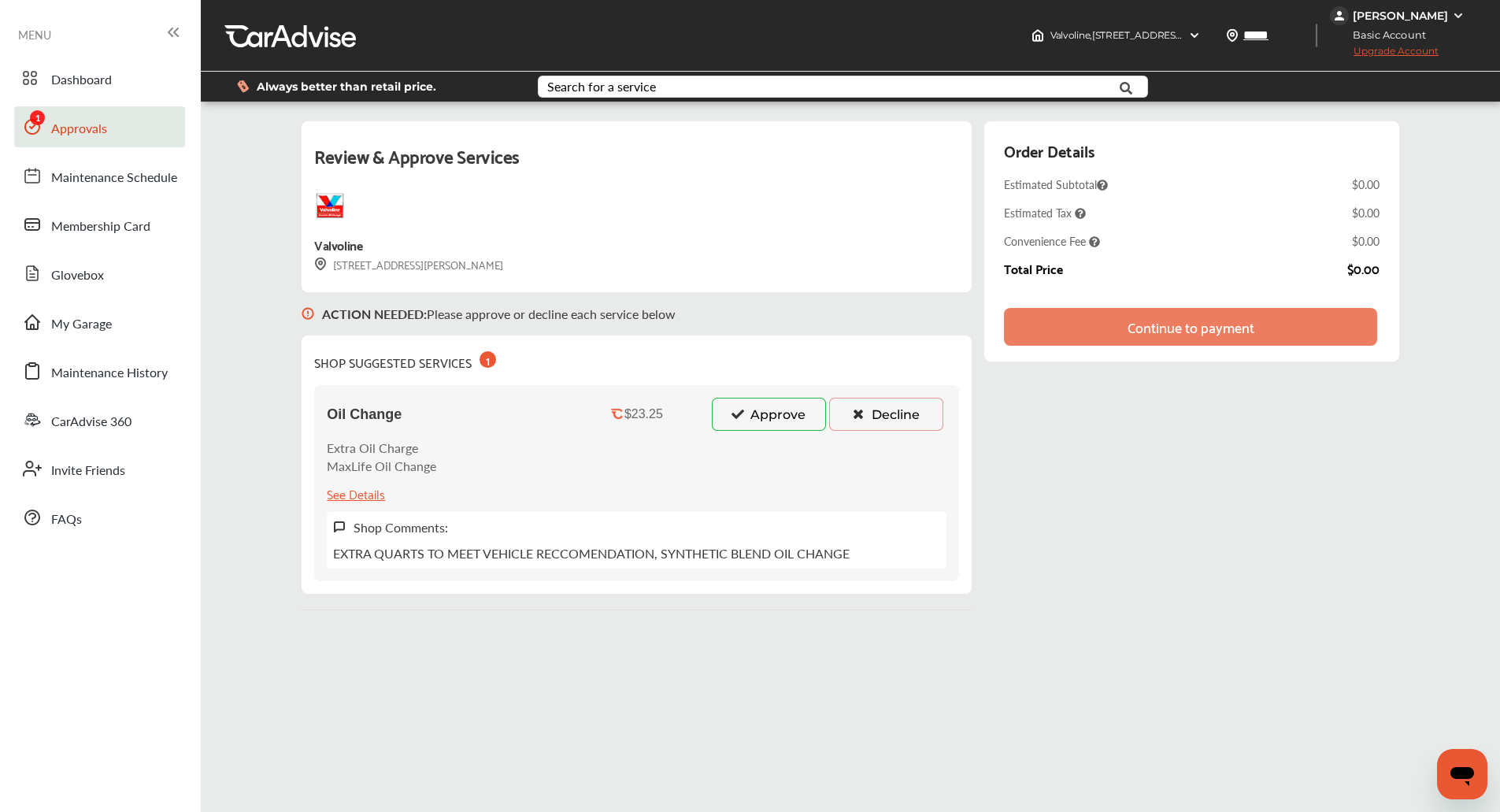
click at [781, 422] on button "Approve" at bounding box center [768, 415] width 114 height 33
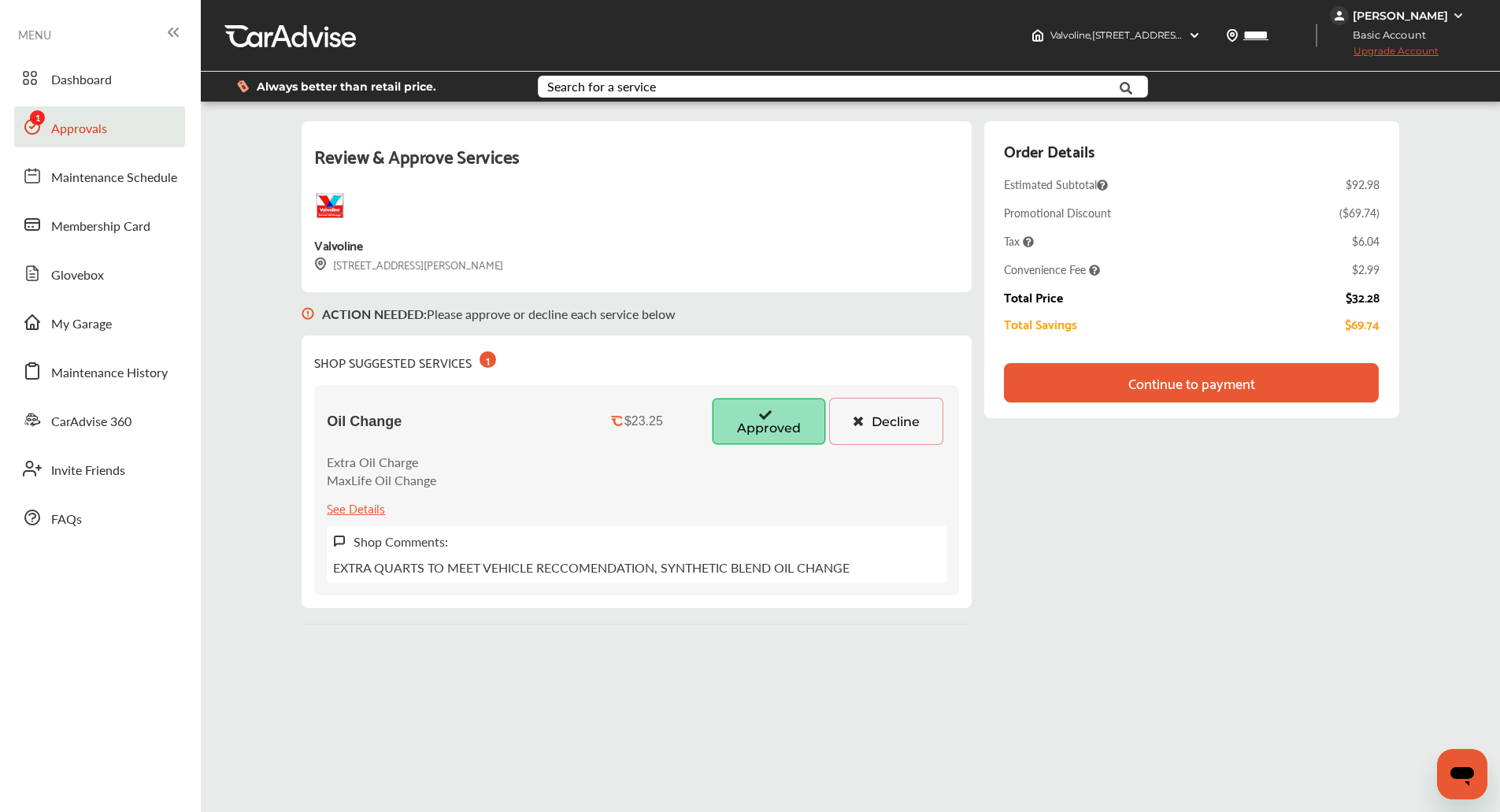
click at [1338, 366] on div "Continue to payment" at bounding box center [1191, 382] width 374 height 39
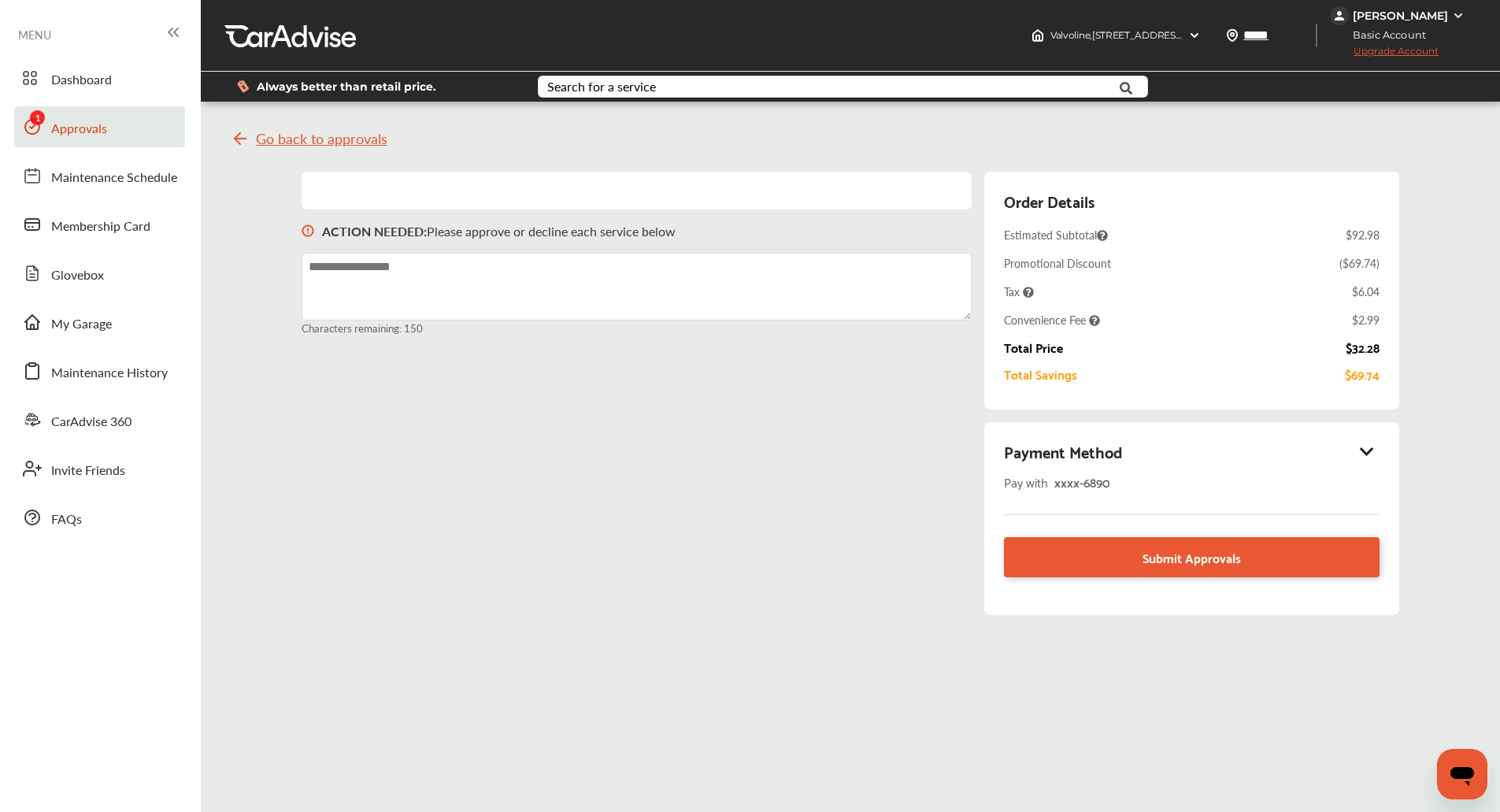
click at [1372, 432] on div "Payment Method Pay with xxxx- 6890 Submit Approvals" at bounding box center [1192, 519] width 414 height 193
click at [1372, 447] on icon at bounding box center [1367, 451] width 19 height 16
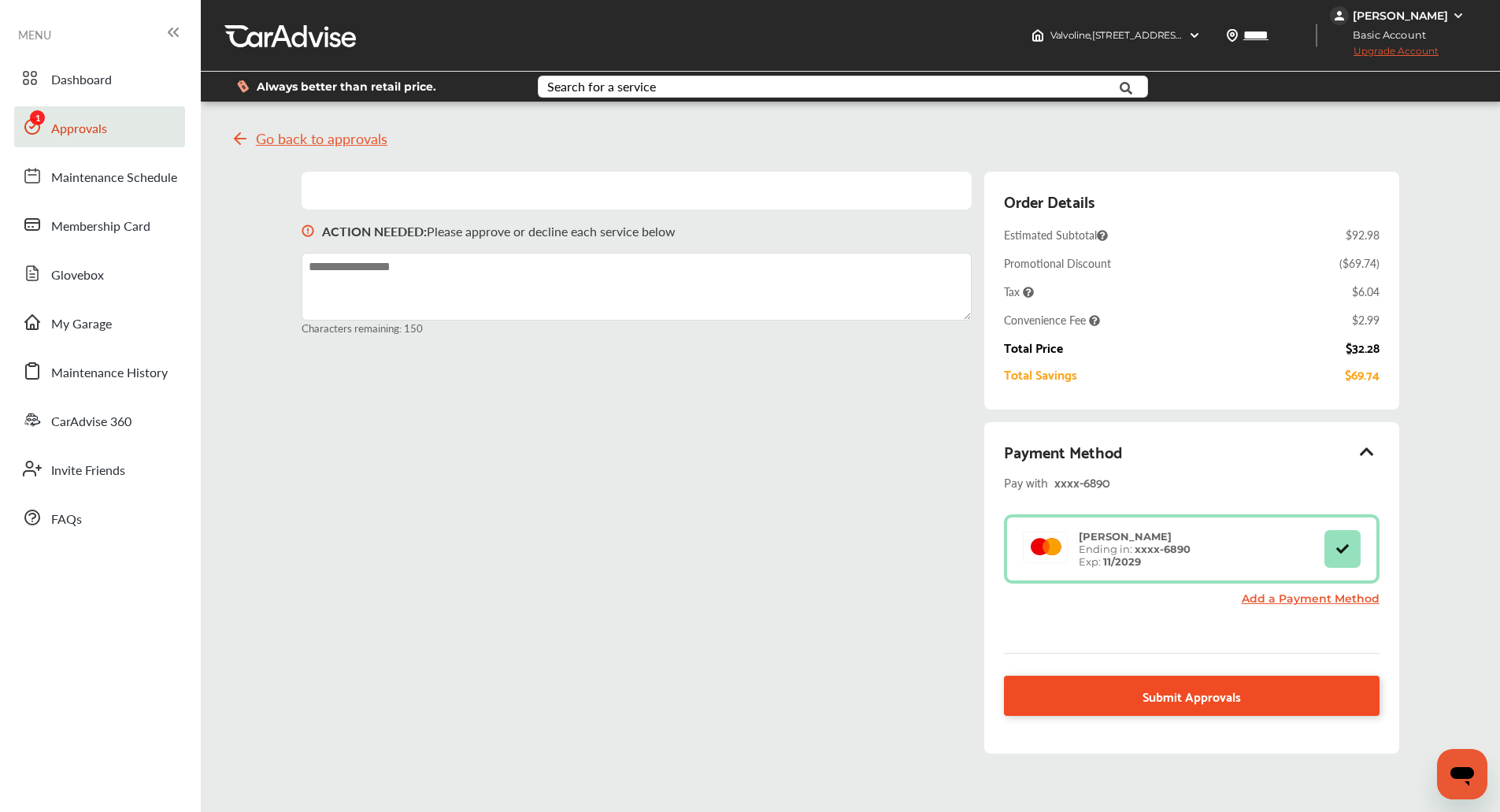
click at [1263, 692] on link "Submit Approvals" at bounding box center [1191, 696] width 375 height 40
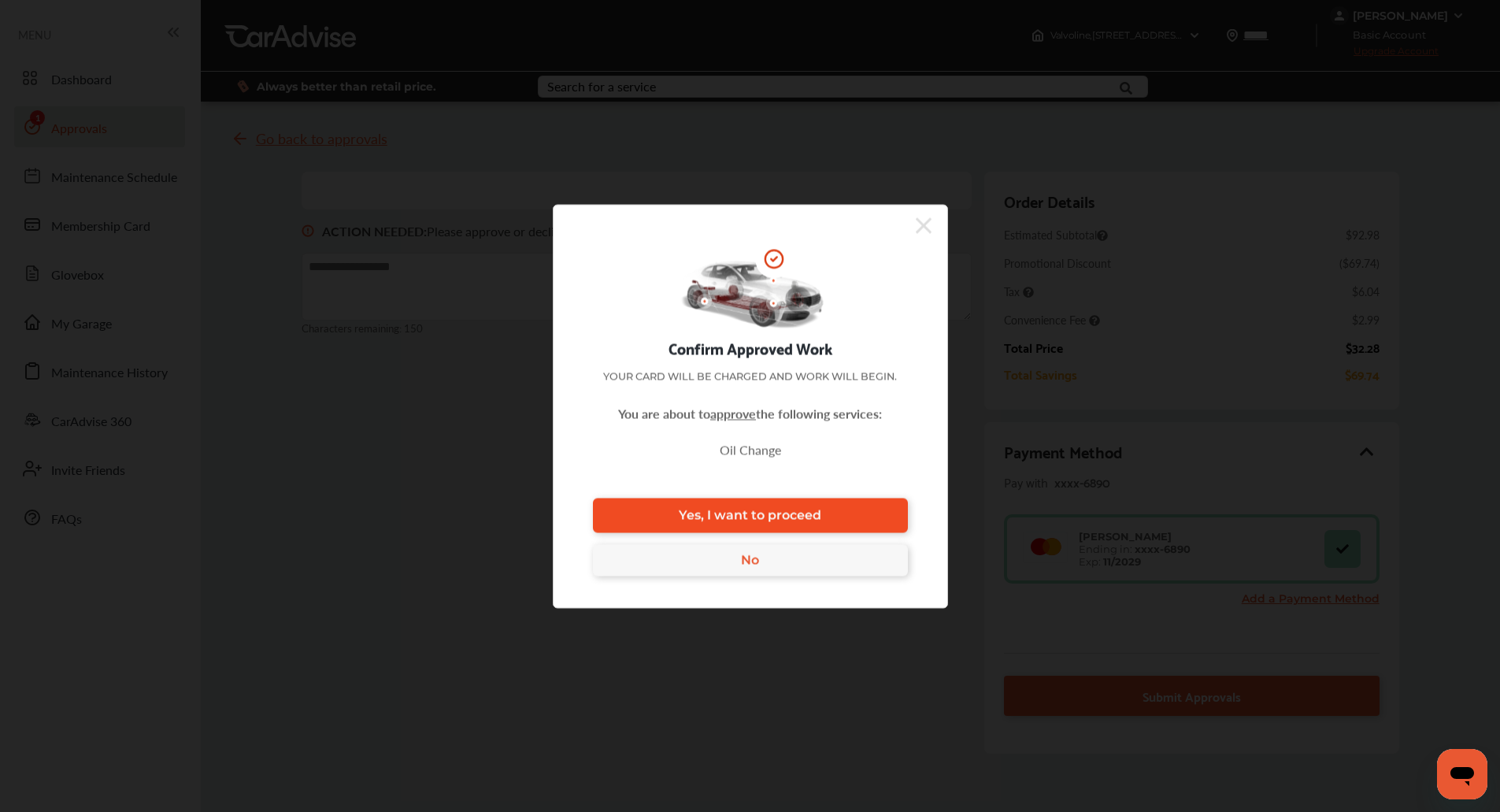
click at [773, 512] on span "Yes, I want to proceed" at bounding box center [750, 515] width 142 height 15
